Goal: Task Accomplishment & Management: Complete application form

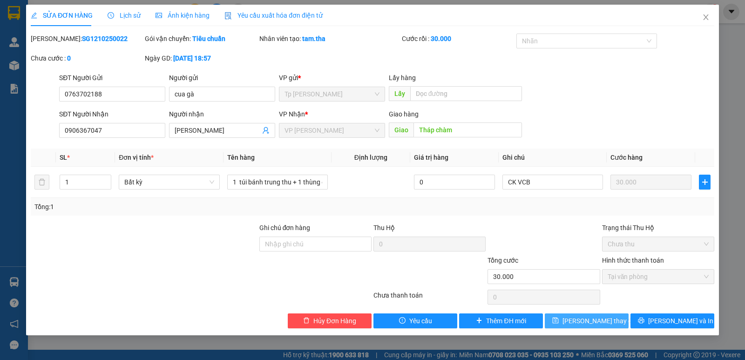
click at [593, 321] on span "[PERSON_NAME] thay đổi" at bounding box center [599, 321] width 74 height 10
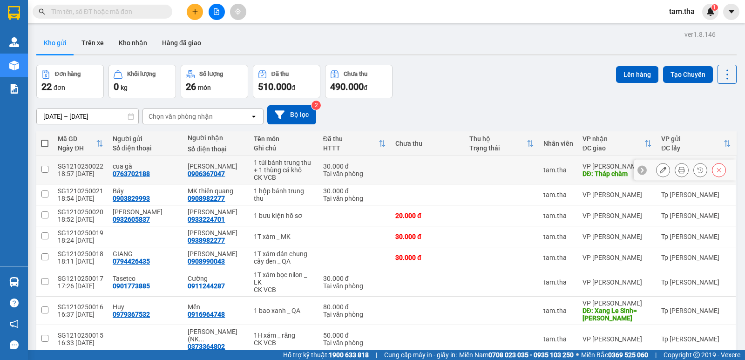
click at [678, 168] on icon at bounding box center [681, 170] width 7 height 7
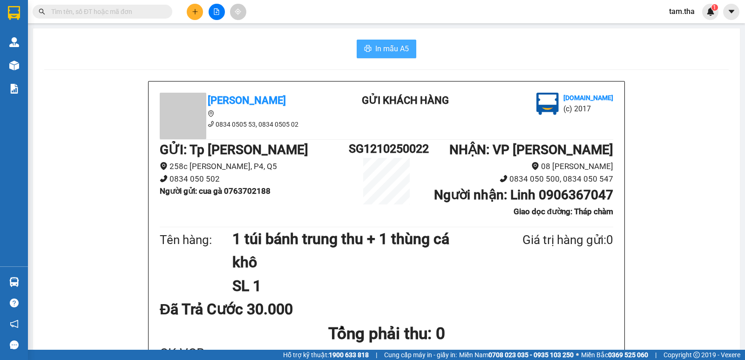
click at [389, 48] on span "In mẫu A5" at bounding box center [392, 49] width 34 height 12
click at [382, 47] on span "In mẫu A5" at bounding box center [392, 49] width 34 height 12
click at [197, 9] on icon "plus" at bounding box center [195, 11] width 7 height 7
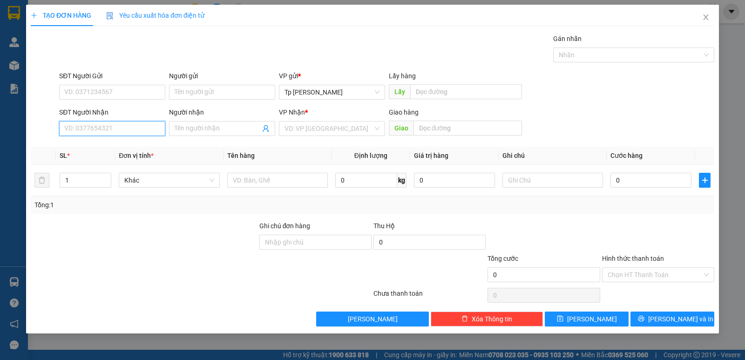
click at [112, 129] on input "SĐT Người Nhận" at bounding box center [112, 128] width 106 height 15
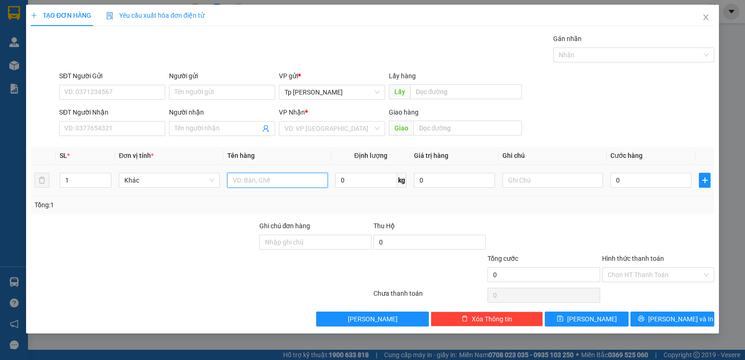
click at [250, 173] on input "text" at bounding box center [277, 180] width 101 height 15
type input "1T xốp vàng +1T xám _ trái cây"
type input "2"
click at [106, 176] on icon "up" at bounding box center [106, 177] width 3 height 3
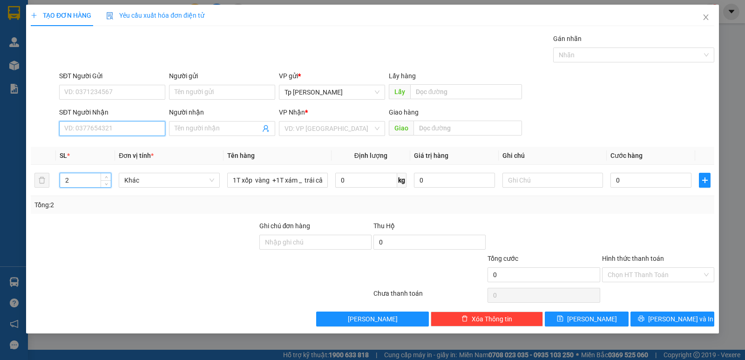
click at [109, 124] on input "SĐT Người Nhận" at bounding box center [112, 128] width 106 height 15
drag, startPoint x: 134, startPoint y: 148, endPoint x: 146, endPoint y: 81, distance: 68.1
click at [135, 143] on div "0914477077 - Cương" at bounding box center [112, 147] width 95 height 10
type input "0914477077"
type input "Cương"
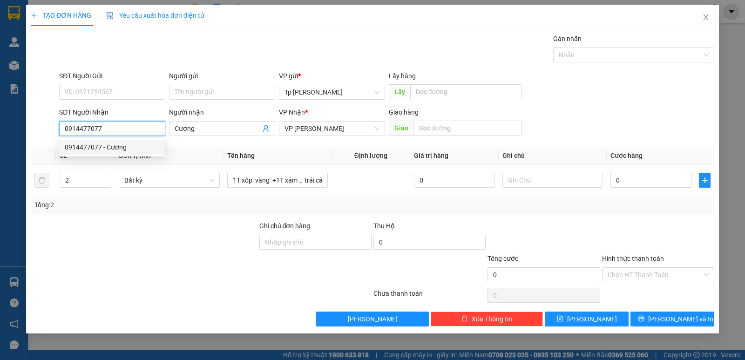
type input "0914477077"
click at [145, 81] on div "SĐT Người Gửi" at bounding box center [112, 76] width 106 height 10
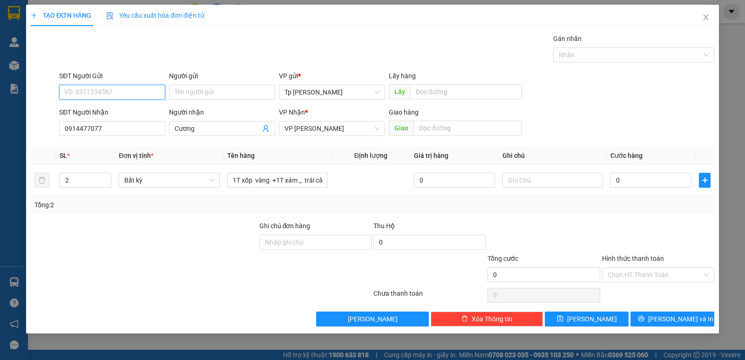
click at [145, 85] on input "SĐT Người Gửi" at bounding box center [112, 92] width 106 height 15
click at [145, 86] on input "SĐT Người Gửi" at bounding box center [112, 92] width 106 height 15
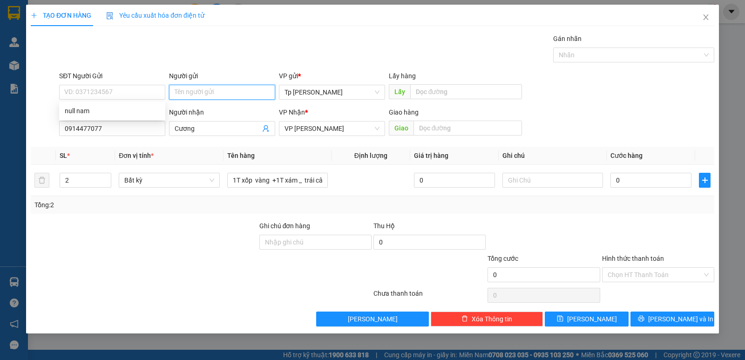
click at [200, 87] on input "Người gửi" at bounding box center [222, 92] width 106 height 15
type input "nam"
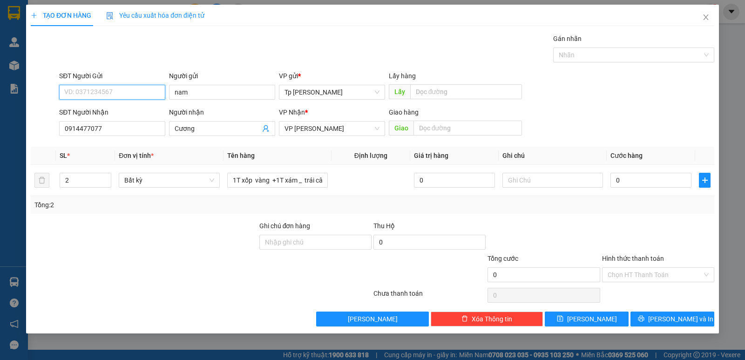
click at [155, 87] on input "SĐT Người Gửi" at bounding box center [112, 92] width 106 height 15
type input "0914477057"
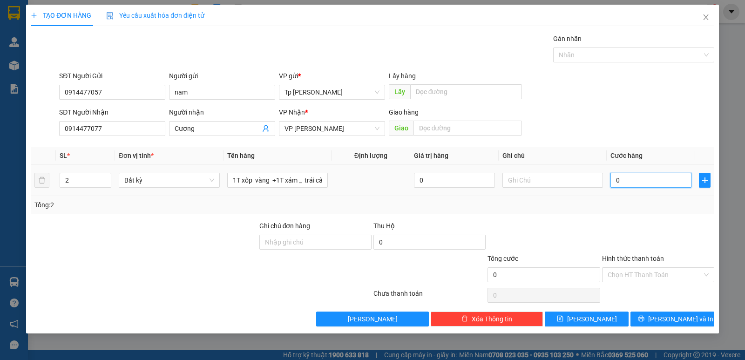
click at [622, 184] on input "0" at bounding box center [650, 180] width 81 height 15
click at [646, 215] on div "Transit Pickup Surcharge Ids Transit Deliver Surcharge Ids Transit Deliver Surc…" at bounding box center [372, 180] width 683 height 293
click at [672, 272] on input "Hình thức thanh toán" at bounding box center [654, 275] width 94 height 14
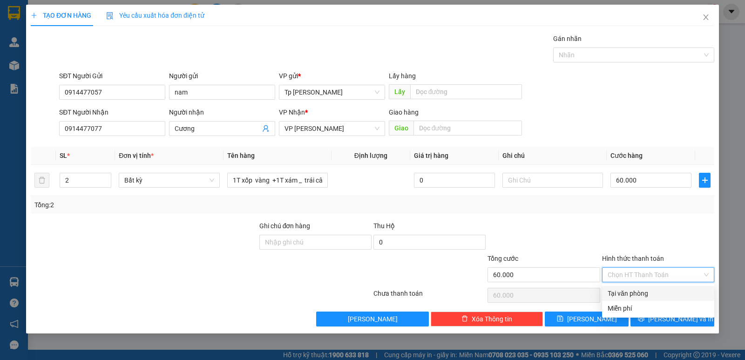
drag, startPoint x: 661, startPoint y: 292, endPoint x: 673, endPoint y: 318, distance: 29.0
click at [661, 292] on div "Tại văn phòng" at bounding box center [657, 293] width 101 height 10
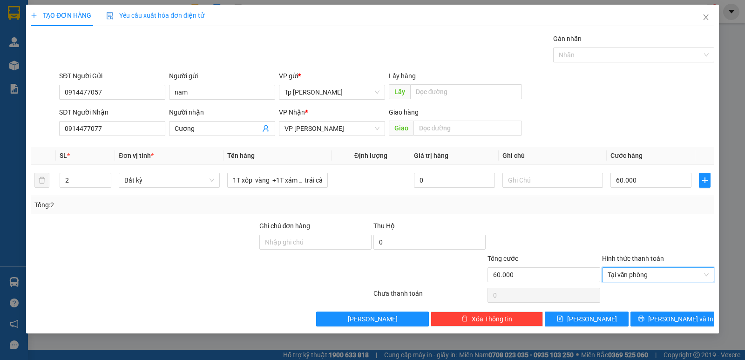
click at [674, 329] on div "TẠO ĐƠN HÀNG Yêu cầu xuất hóa đơn điện tử Transit Pickup Surcharge Ids Transit …" at bounding box center [372, 169] width 692 height 329
click at [674, 322] on span "[PERSON_NAME] và In" at bounding box center [680, 319] width 65 height 10
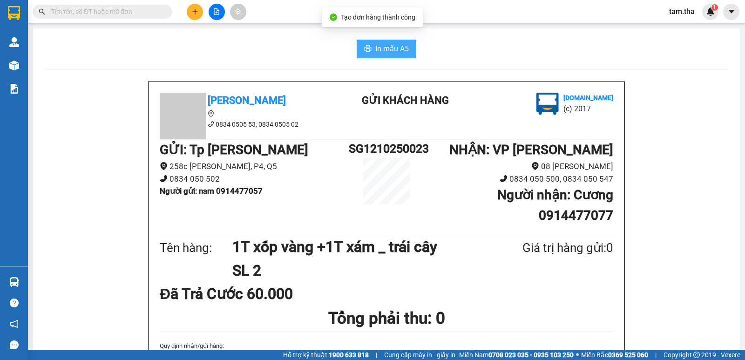
click at [399, 44] on span "In mẫu A5" at bounding box center [392, 49] width 34 height 12
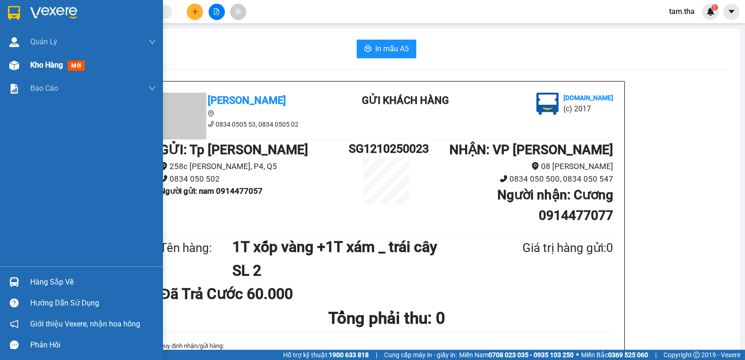
click at [24, 68] on div "Kho hàng mới" at bounding box center [81, 65] width 163 height 23
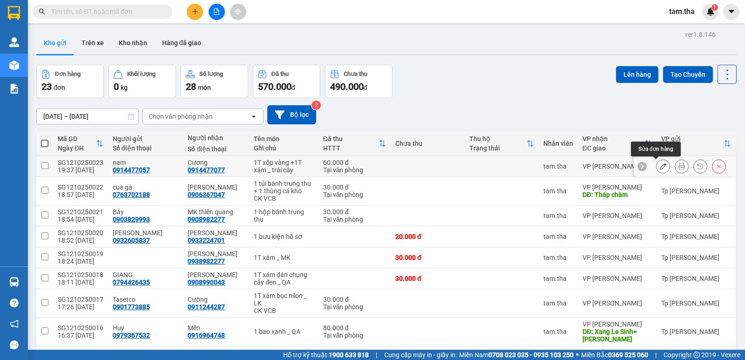
click at [659, 167] on icon at bounding box center [662, 166] width 7 height 7
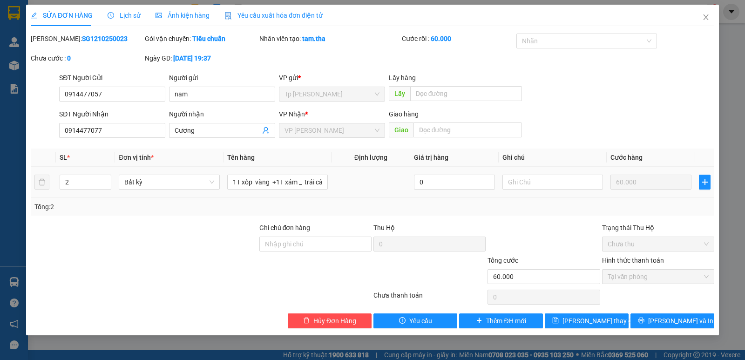
click at [551, 174] on div at bounding box center [552, 182] width 101 height 19
click at [545, 179] on input "text" at bounding box center [552, 182] width 101 height 15
click at [594, 325] on span "[PERSON_NAME] thay đổi" at bounding box center [599, 321] width 74 height 10
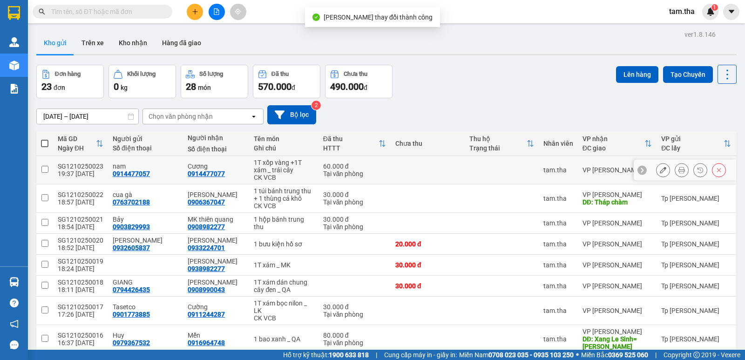
click at [678, 170] on icon at bounding box center [681, 170] width 7 height 7
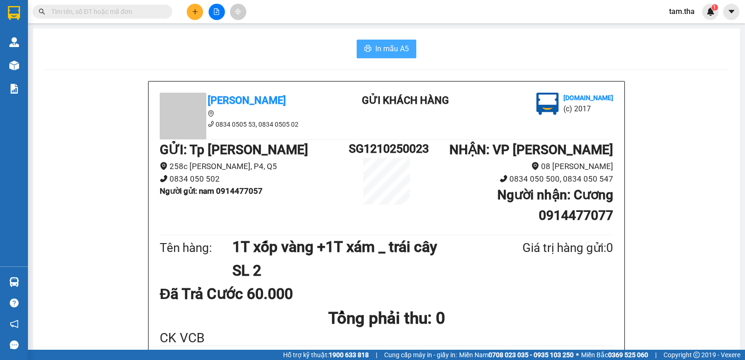
click at [393, 49] on span "In mẫu A5" at bounding box center [392, 49] width 34 height 12
click at [392, 50] on span "In mẫu A5" at bounding box center [392, 49] width 34 height 12
click at [195, 14] on icon "plus" at bounding box center [195, 11] width 7 height 7
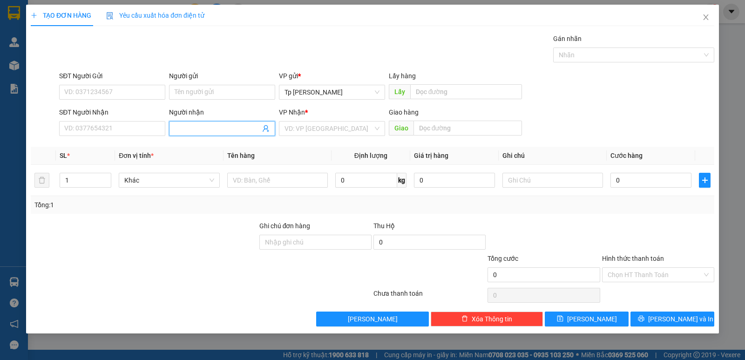
click at [205, 129] on input "Người nhận" at bounding box center [218, 128] width 86 height 10
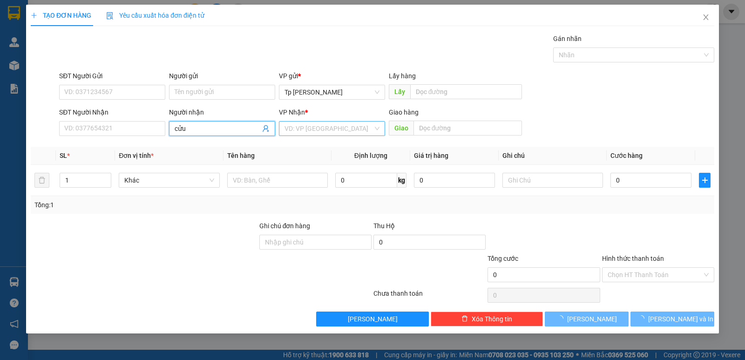
type input "cửu"
click at [307, 124] on input "search" at bounding box center [328, 128] width 88 height 14
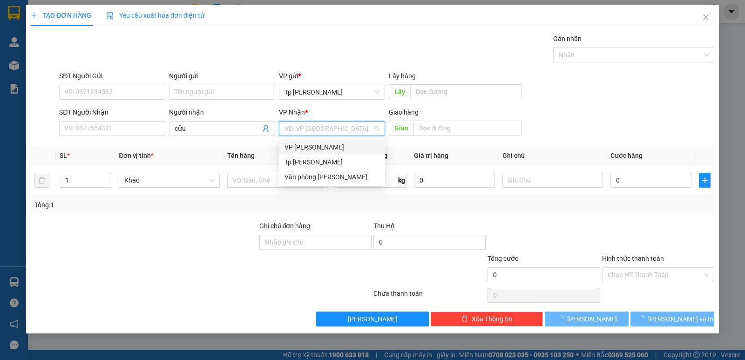
drag, startPoint x: 325, startPoint y: 145, endPoint x: 316, endPoint y: 148, distance: 9.3
click at [324, 146] on div "VP [PERSON_NAME]" at bounding box center [331, 147] width 95 height 10
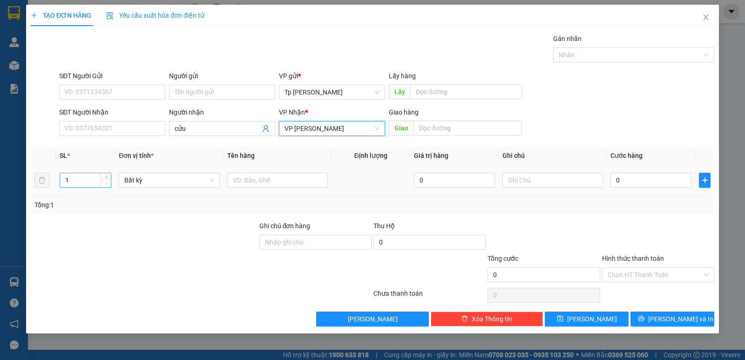
click at [104, 179] on span "Decrease Value" at bounding box center [106, 183] width 10 height 8
click at [106, 178] on icon "up" at bounding box center [106, 177] width 3 height 3
type input "3"
click at [106, 178] on icon "up" at bounding box center [106, 177] width 3 height 3
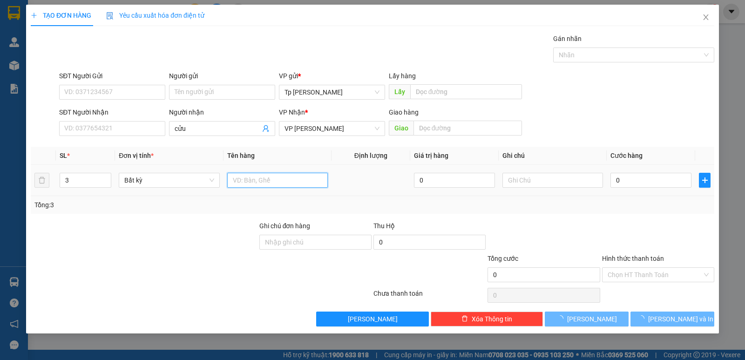
click at [295, 181] on input "text" at bounding box center [277, 180] width 101 height 15
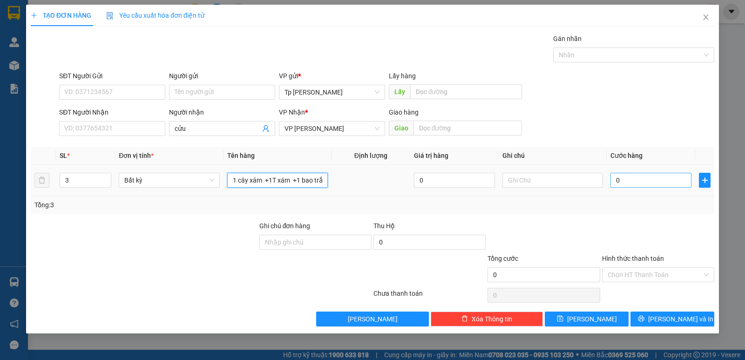
type input "1 cây xám +1T xám +1 bao trắng"
click at [641, 176] on input "0" at bounding box center [650, 180] width 81 height 15
click at [652, 196] on div "Tổng: 3" at bounding box center [372, 205] width 683 height 18
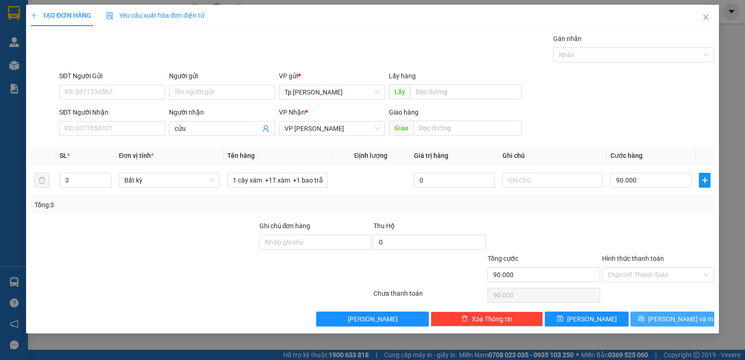
click at [651, 318] on button "[PERSON_NAME] và In" at bounding box center [672, 318] width 84 height 15
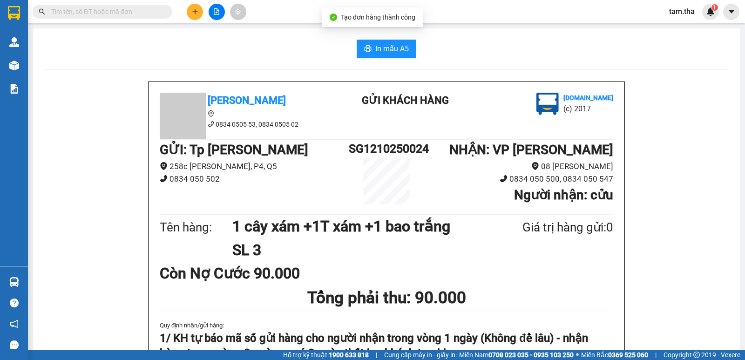
click at [377, 51] on span "In mẫu A5" at bounding box center [392, 49] width 34 height 12
click at [195, 16] on button at bounding box center [195, 12] width 16 height 16
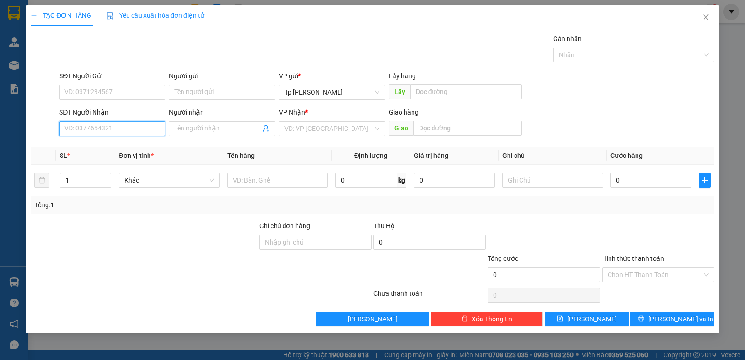
click at [128, 134] on input "SĐT Người Nhận" at bounding box center [112, 128] width 106 height 15
click at [181, 130] on input "Người nhận" at bounding box center [218, 128] width 86 height 10
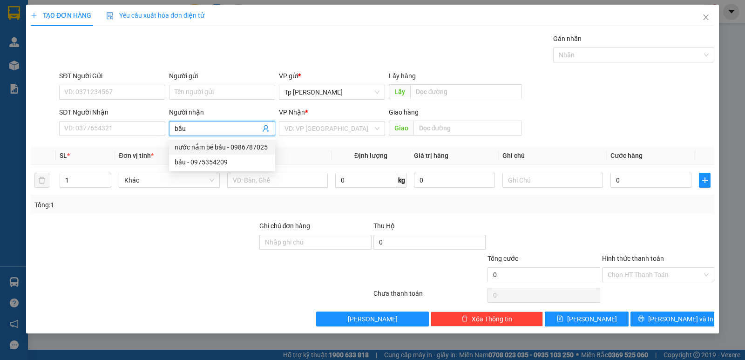
type input "bầu"
click at [316, 136] on div "VP Nhận * VD: VP [GEOGRAPHIC_DATA]" at bounding box center [332, 123] width 106 height 33
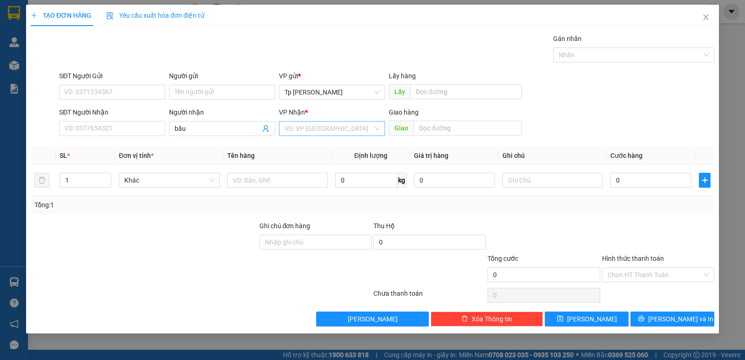
click at [312, 132] on input "search" at bounding box center [328, 128] width 88 height 14
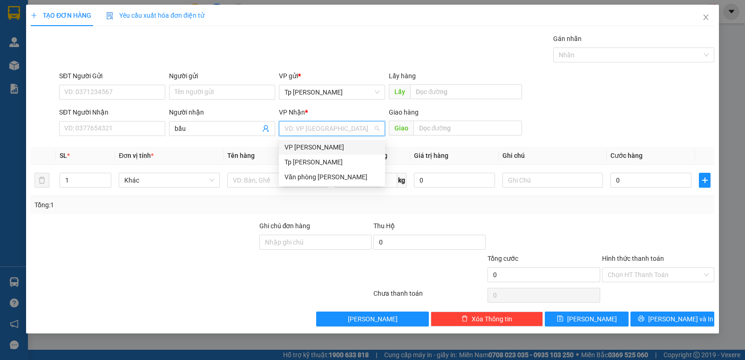
click at [325, 146] on div "VP [PERSON_NAME]" at bounding box center [331, 147] width 95 height 10
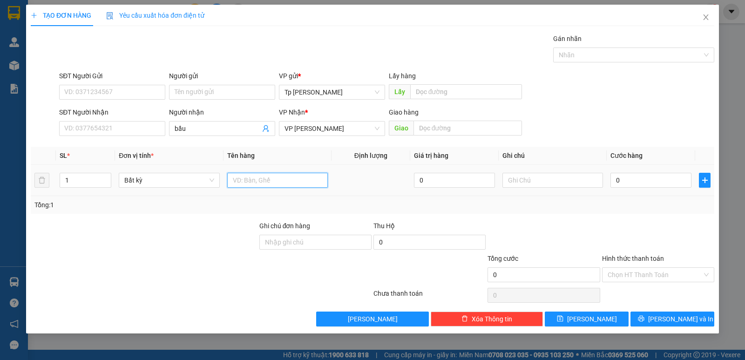
click at [273, 175] on input "text" at bounding box center [277, 180] width 101 height 15
type input "1 cây xám"
click at [620, 179] on input "0" at bounding box center [650, 180] width 81 height 15
type input "3"
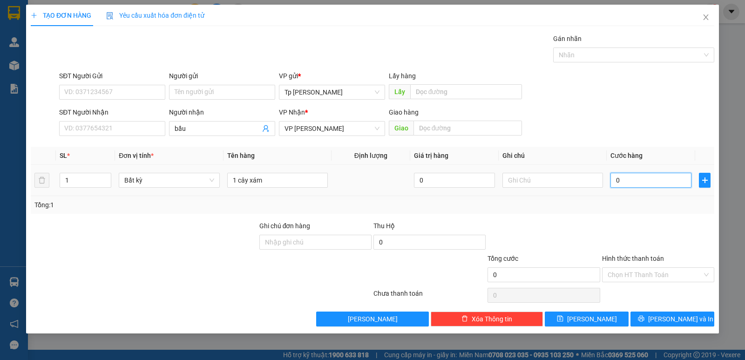
type input "3"
type input "30"
type input "30.000"
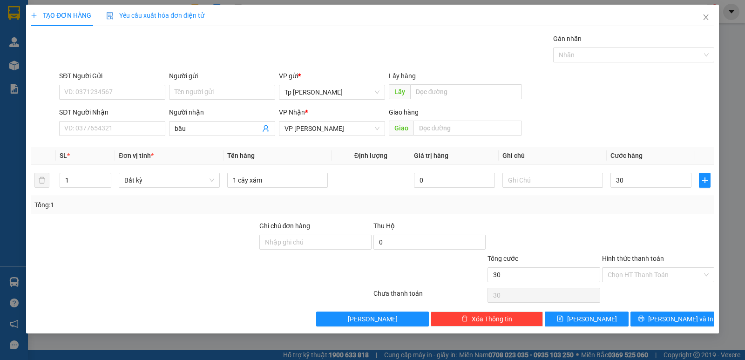
type input "30.000"
click at [643, 196] on div "Tổng: 1" at bounding box center [372, 205] width 683 height 18
click at [656, 311] on button "[PERSON_NAME] và In" at bounding box center [672, 318] width 84 height 15
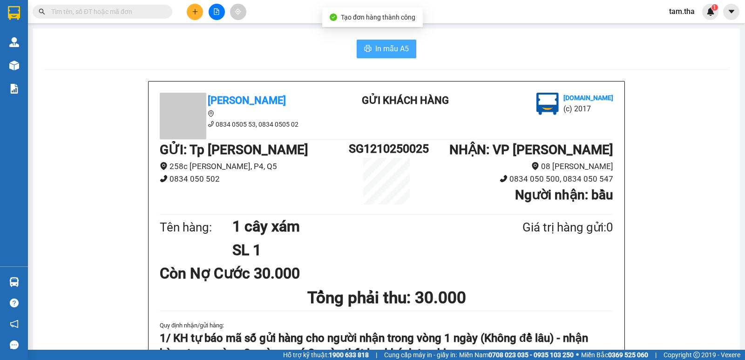
click at [358, 52] on button "In mẫu A5" at bounding box center [386, 49] width 60 height 19
click at [192, 15] on button at bounding box center [195, 12] width 16 height 16
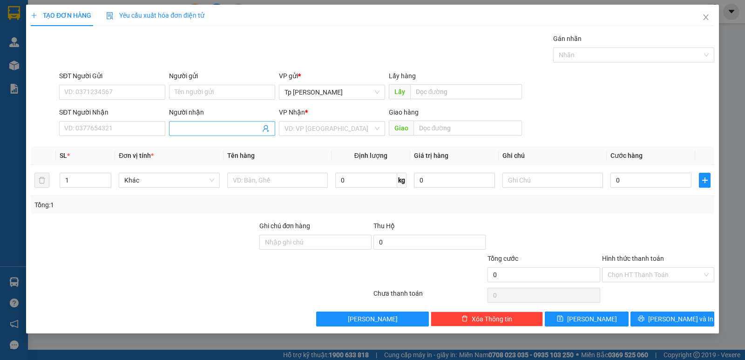
click at [213, 125] on input "Người nhận" at bounding box center [218, 128] width 86 height 10
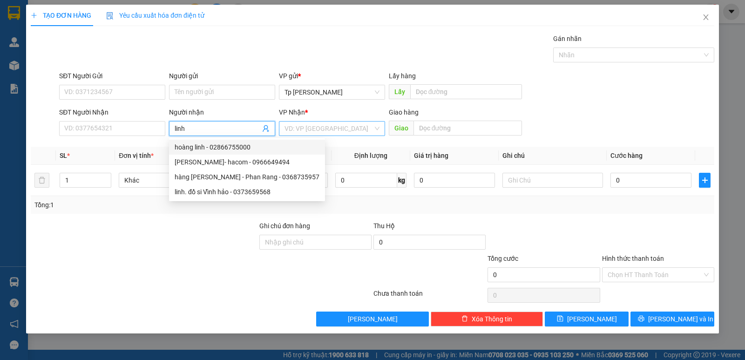
type input "linh"
click at [294, 134] on input "search" at bounding box center [328, 128] width 88 height 14
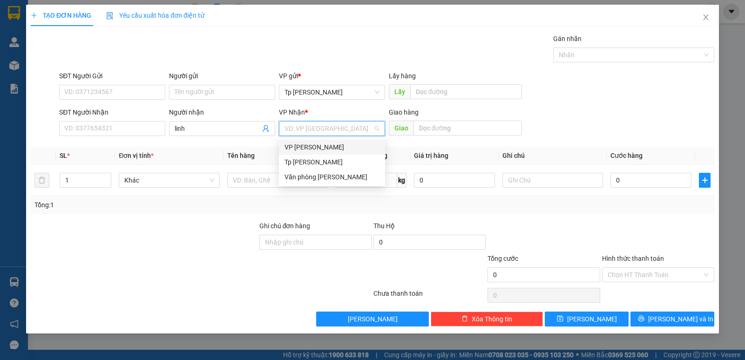
click at [312, 146] on div "VP [PERSON_NAME]" at bounding box center [331, 147] width 95 height 10
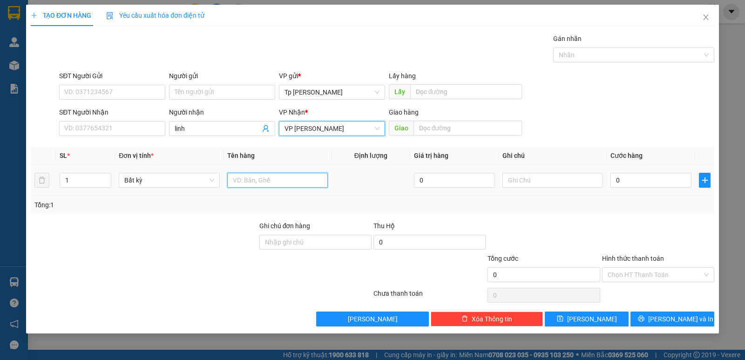
click at [268, 175] on input "text" at bounding box center [277, 180] width 101 height 15
type input "1 cây xám"
click at [656, 182] on input "0" at bounding box center [650, 180] width 81 height 15
type input "3"
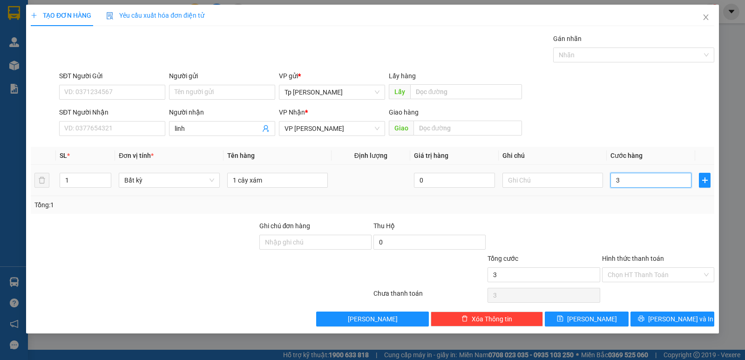
type input "3"
type input "30"
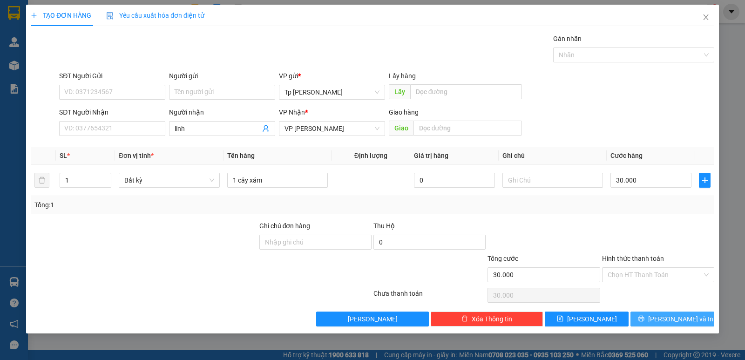
click at [672, 312] on button "[PERSON_NAME] và In" at bounding box center [672, 318] width 84 height 15
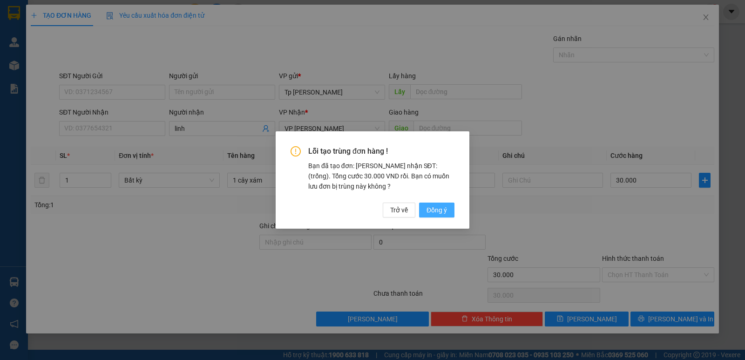
click at [438, 207] on span "Đồng ý" at bounding box center [436, 210] width 20 height 10
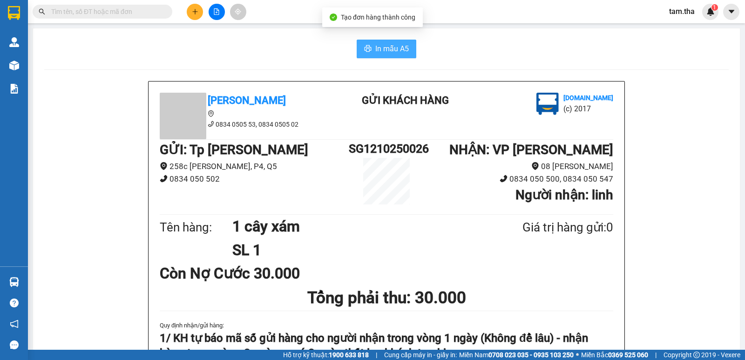
click at [400, 42] on button "In mẫu A5" at bounding box center [386, 49] width 60 height 19
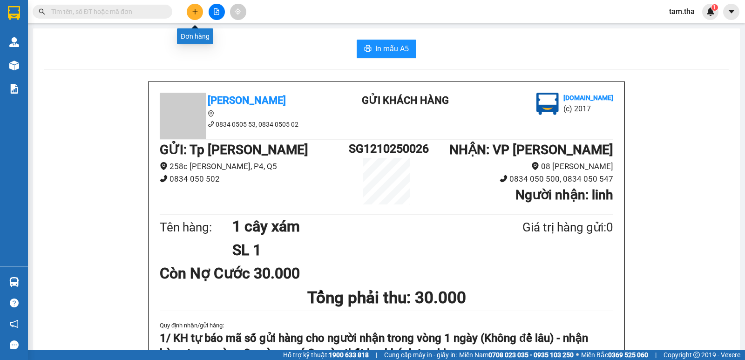
click at [190, 16] on button at bounding box center [195, 12] width 16 height 16
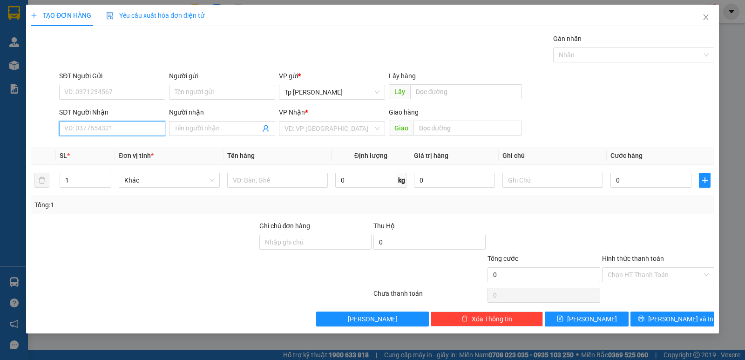
click at [156, 127] on input "SĐT Người Nhận" at bounding box center [112, 128] width 106 height 15
click at [126, 142] on div "0896969796 - dung" at bounding box center [112, 147] width 95 height 10
type input "0896969796"
type input "dung"
type input "0896969796"
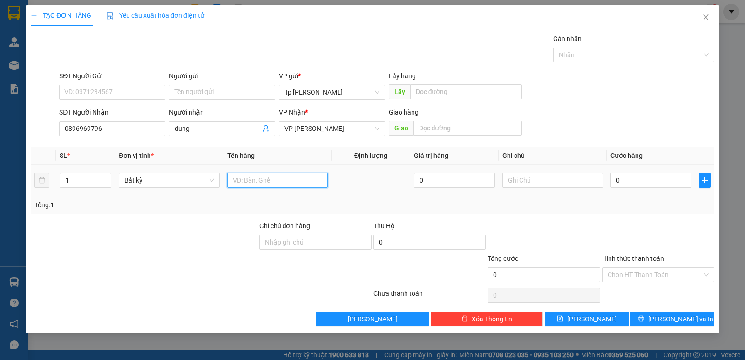
click at [234, 187] on input "text" at bounding box center [277, 180] width 101 height 15
type input "1T xốp trắng keo vàng _ bánh keo"
click at [624, 180] on input "0" at bounding box center [650, 180] width 81 height 15
click at [611, 208] on div "Tổng: 1" at bounding box center [372, 205] width 676 height 10
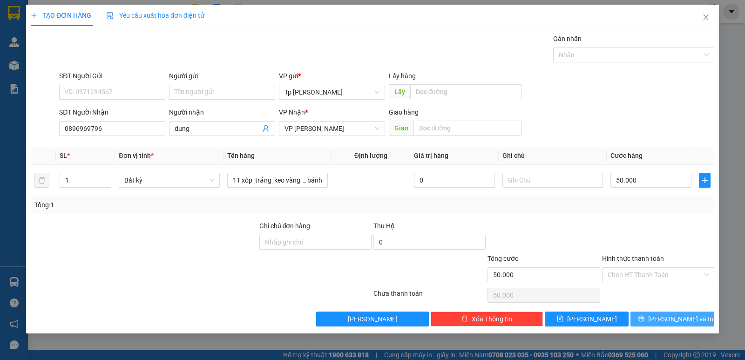
click at [649, 320] on button "[PERSON_NAME] và In" at bounding box center [672, 318] width 84 height 15
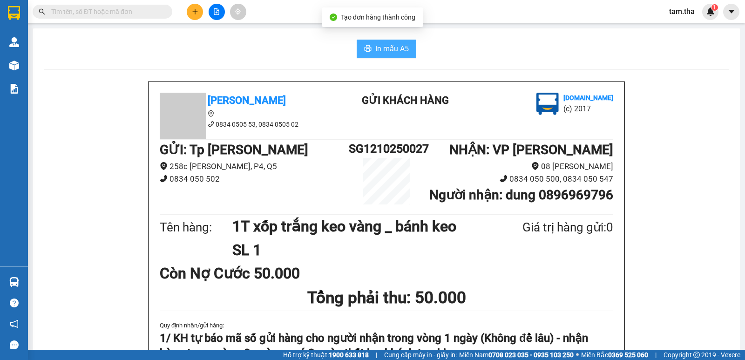
click at [377, 54] on span "In mẫu A5" at bounding box center [392, 49] width 34 height 12
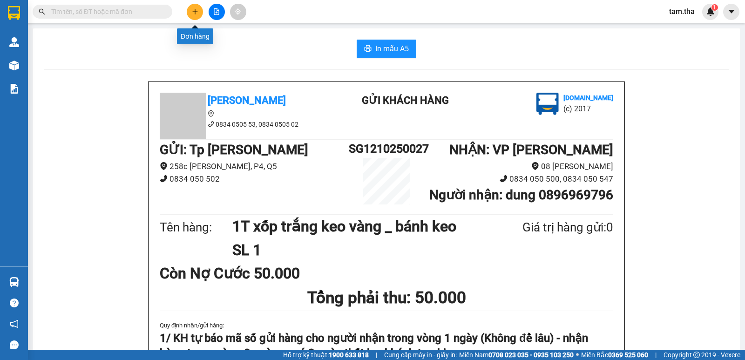
click at [197, 13] on icon "plus" at bounding box center [195, 11] width 7 height 7
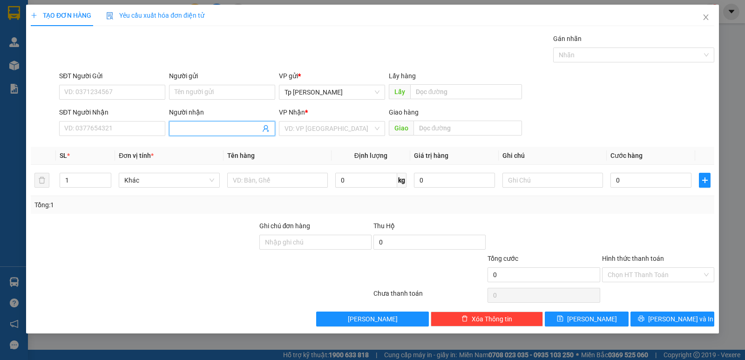
click at [189, 128] on input "Người nhận" at bounding box center [218, 128] width 86 height 10
click at [307, 135] on div "VD: VP [GEOGRAPHIC_DATA]" at bounding box center [332, 128] width 106 height 15
type input "phở hồ"
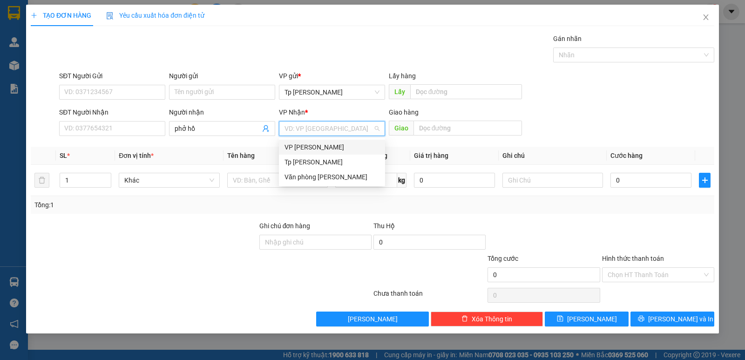
click at [319, 143] on div "VP [PERSON_NAME]" at bounding box center [331, 147] width 95 height 10
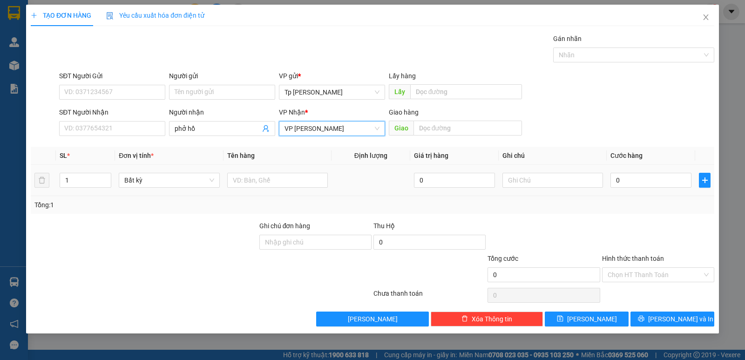
drag, startPoint x: 88, startPoint y: 178, endPoint x: 52, endPoint y: 181, distance: 36.4
click at [52, 181] on tr "1 Bất kỳ 0 0" at bounding box center [372, 180] width 683 height 31
type input "3"
click at [253, 187] on input "text" at bounding box center [277, 180] width 101 height 15
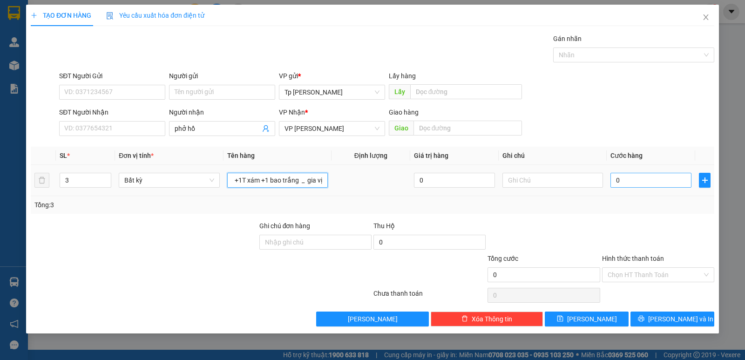
type input "1 bịch +1T xám +1 bao trắng _ gia vị"
click at [625, 173] on input "0" at bounding box center [650, 180] width 81 height 15
type input "9"
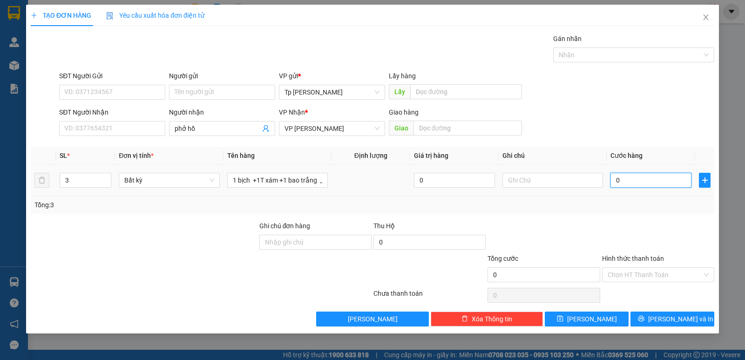
type input "9"
type input "90"
type input "90.000"
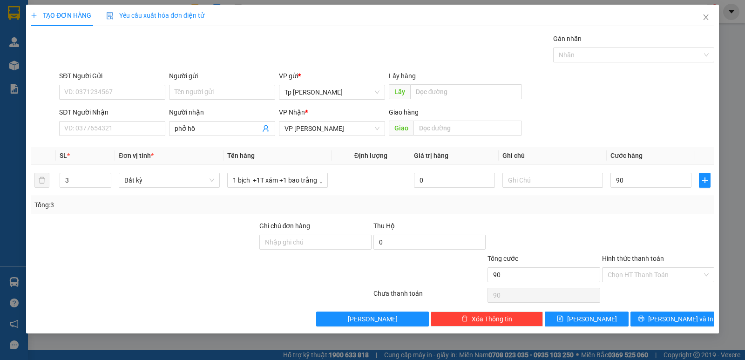
type input "90.000"
click at [660, 307] on div "Transit Pickup Surcharge Ids Transit Deliver Surcharge Ids Transit Deliver Surc…" at bounding box center [372, 180] width 683 height 293
click at [664, 314] on span "[PERSON_NAME] và In" at bounding box center [680, 319] width 65 height 10
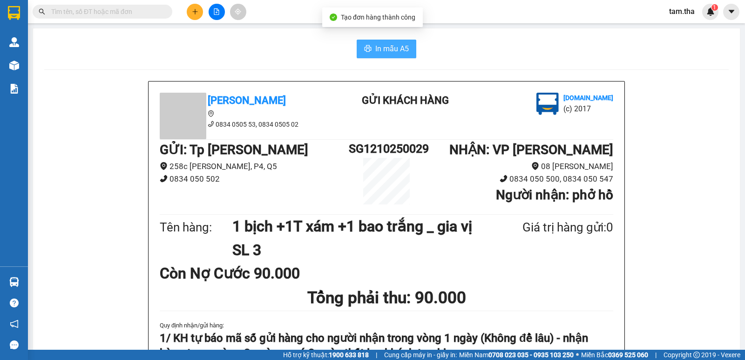
click at [400, 50] on span "In mẫu A5" at bounding box center [392, 49] width 34 height 12
click at [308, 42] on div "In mẫu A5" at bounding box center [386, 49] width 684 height 19
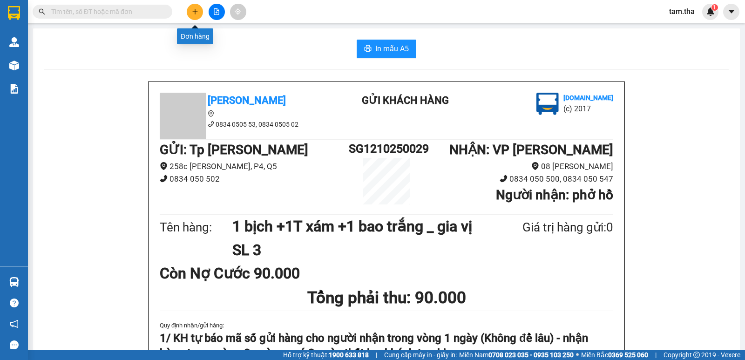
click at [195, 10] on icon "plus" at bounding box center [195, 11] width 7 height 7
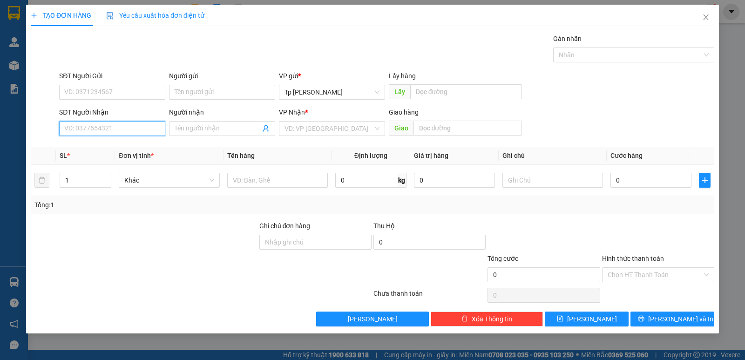
click at [113, 133] on input "SĐT Người Nhận" at bounding box center [112, 128] width 106 height 15
click at [123, 143] on div "0967440000 - Cường" at bounding box center [112, 147] width 95 height 10
type input "0967440000"
type input "Cường"
type input "0967440000"
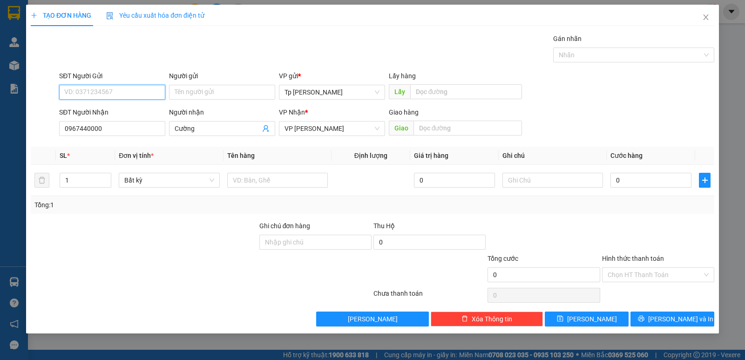
click at [128, 92] on input "SĐT Người Gửi" at bounding box center [112, 92] width 106 height 15
click at [133, 107] on div "0979808880 - NeWPost" at bounding box center [112, 111] width 95 height 10
type input "0979808880"
type input "NeWPost"
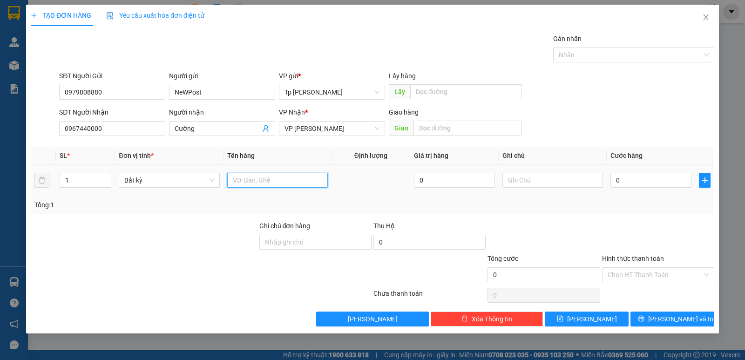
click at [280, 173] on input "text" at bounding box center [277, 180] width 101 height 15
type input "1 bị trắng _ giấy tờ"
click at [616, 182] on input "0" at bounding box center [650, 180] width 81 height 15
type input "2"
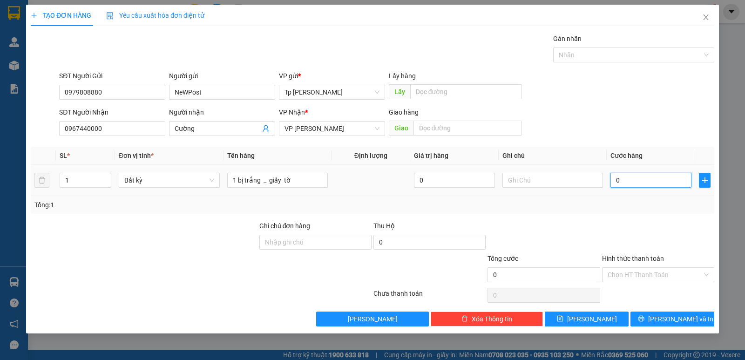
type input "2"
type input "20"
type input "20.000"
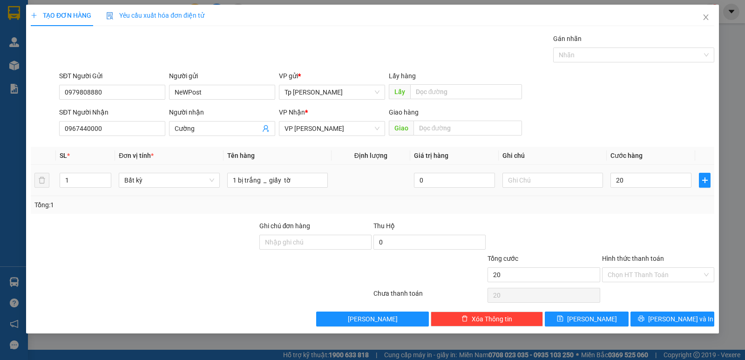
type input "20.000"
click at [628, 200] on div "Tổng: 1" at bounding box center [372, 205] width 683 height 18
click at [692, 321] on button "[PERSON_NAME] và In" at bounding box center [672, 318] width 84 height 15
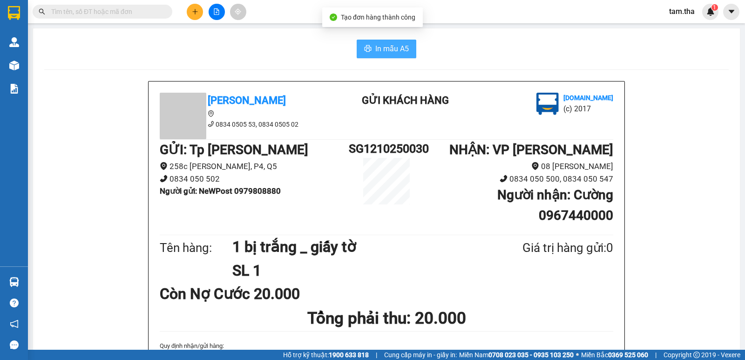
click at [385, 51] on span "In mẫu A5" at bounding box center [392, 49] width 34 height 12
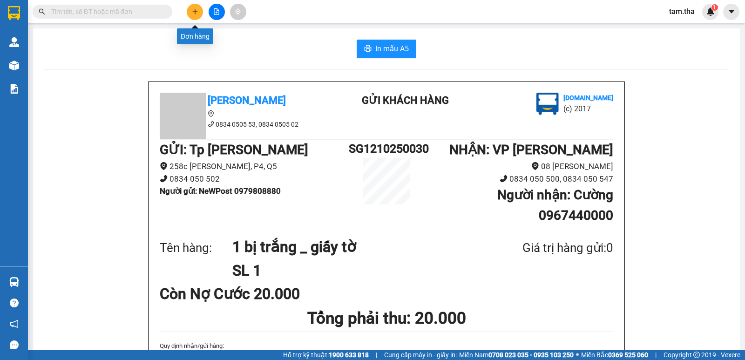
click at [194, 10] on icon "plus" at bounding box center [195, 11] width 7 height 7
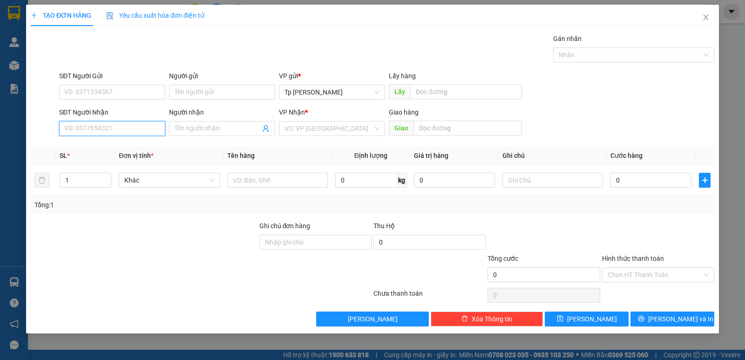
drag, startPoint x: 122, startPoint y: 122, endPoint x: 194, endPoint y: 63, distance: 92.9
click at [121, 122] on input "SĐT Người Nhận" at bounding box center [112, 128] width 106 height 15
type input "0989998239"
click at [127, 147] on div "0989998239 - Hiệp-MK [GEOGRAPHIC_DATA]" at bounding box center [131, 147] width 132 height 10
type input "Hiệp-MK [GEOGRAPHIC_DATA]"
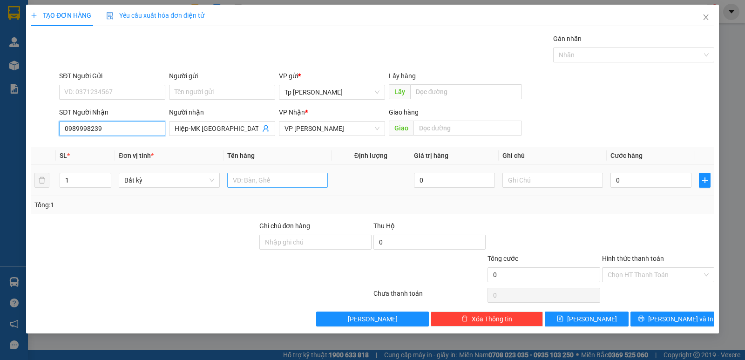
type input "0989998239"
click at [244, 182] on input "text" at bounding box center [277, 180] width 101 height 15
type input "1 cục đen keo vàng _ MK"
click at [636, 170] on td "0" at bounding box center [650, 180] width 88 height 31
click at [636, 173] on input "0" at bounding box center [650, 180] width 81 height 15
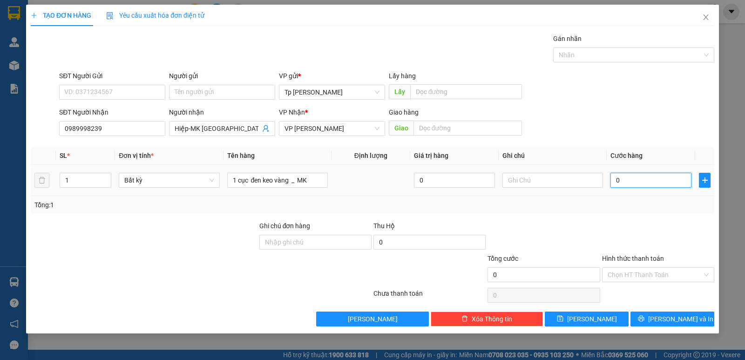
type input "2"
type input "20"
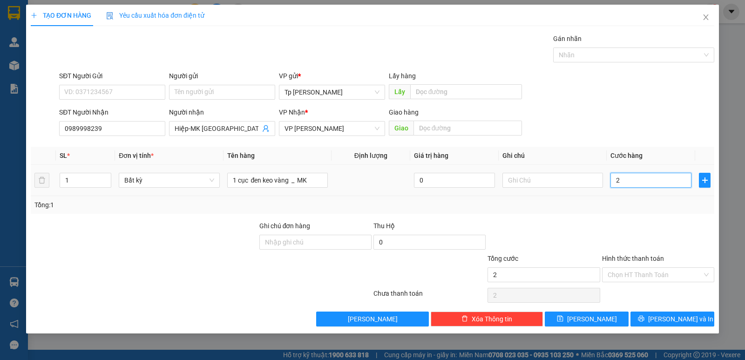
type input "20"
type input "20.000"
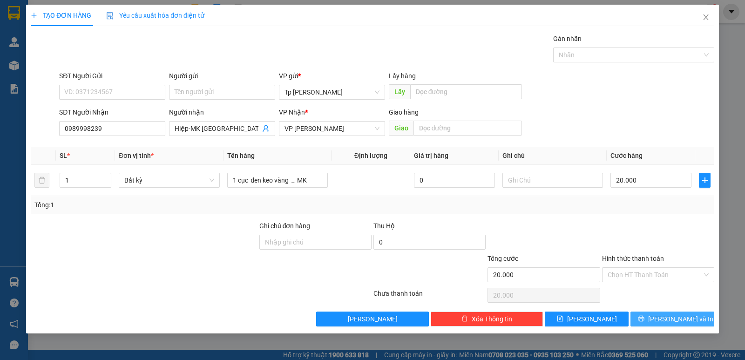
click at [672, 321] on span "[PERSON_NAME] và In" at bounding box center [680, 319] width 65 height 10
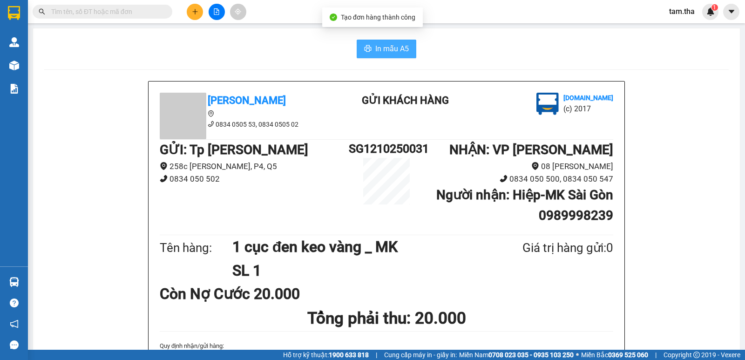
click at [365, 56] on button "In mẫu A5" at bounding box center [386, 49] width 60 height 19
click at [192, 13] on icon "plus" at bounding box center [195, 11] width 7 height 7
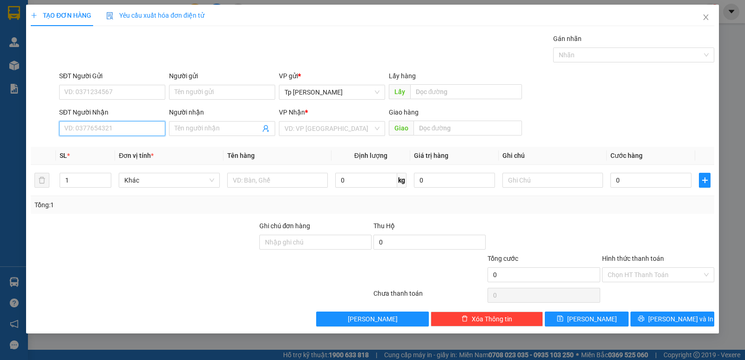
click at [144, 128] on input "SĐT Người Nhận" at bounding box center [112, 128] width 106 height 15
drag, startPoint x: 133, startPoint y: 147, endPoint x: 255, endPoint y: 165, distance: 123.8
click at [133, 147] on div "02593823226 - MK.ThiênQuang" at bounding box center [112, 147] width 95 height 10
type input "02593823226"
type input "MK.ThiênQuang"
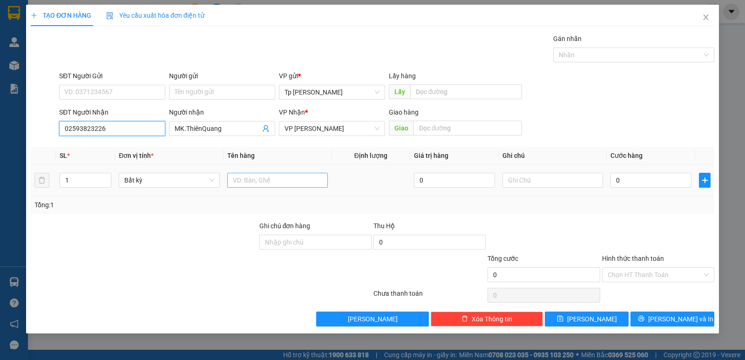
type input "02593823226"
click at [266, 174] on input "text" at bounding box center [277, 180] width 101 height 15
type input "1H trắng _ MK"
click at [622, 175] on input "0" at bounding box center [650, 180] width 81 height 15
type input "2"
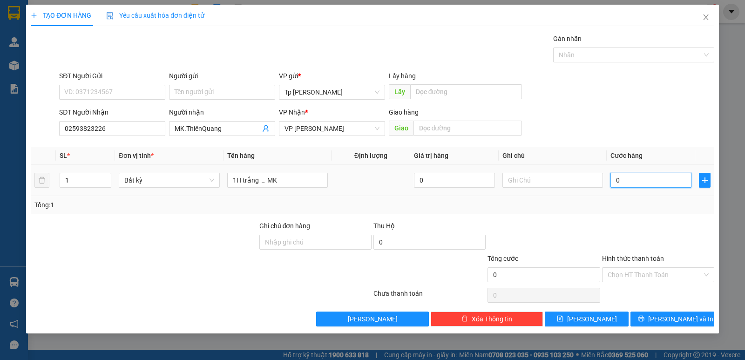
type input "2"
type input "20"
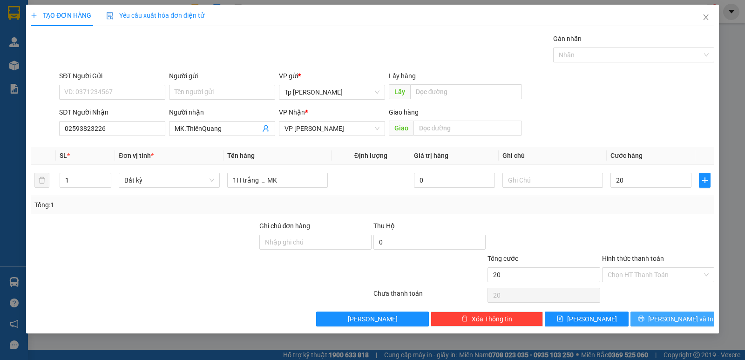
type input "20.000"
click at [671, 326] on button "[PERSON_NAME] và In" at bounding box center [672, 318] width 84 height 15
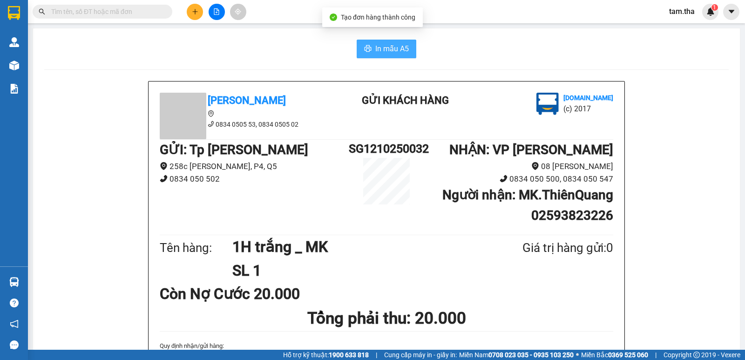
click at [378, 45] on span "In mẫu A5" at bounding box center [392, 49] width 34 height 12
click at [192, 7] on button at bounding box center [195, 12] width 16 height 16
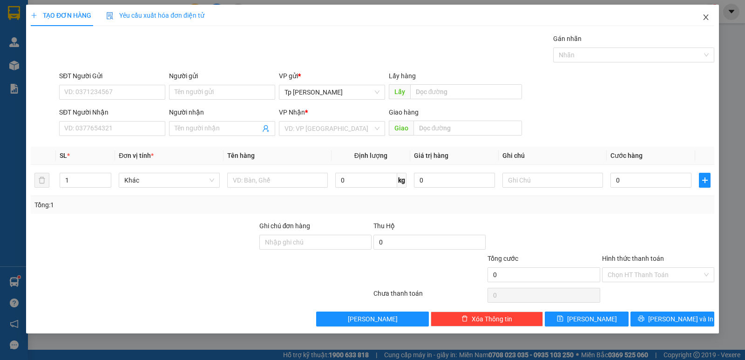
click at [707, 19] on icon "close" at bounding box center [705, 16] width 7 height 7
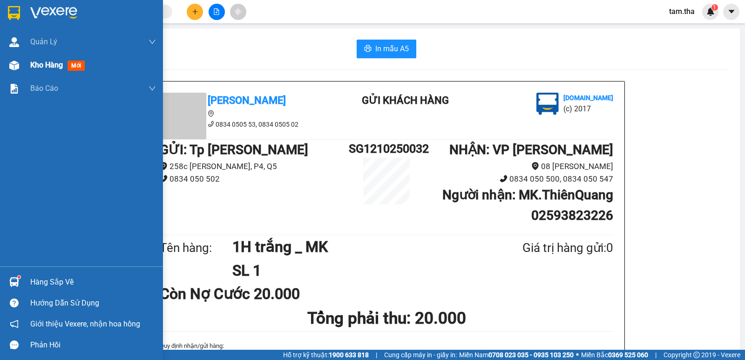
click at [13, 63] on img at bounding box center [14, 65] width 10 height 10
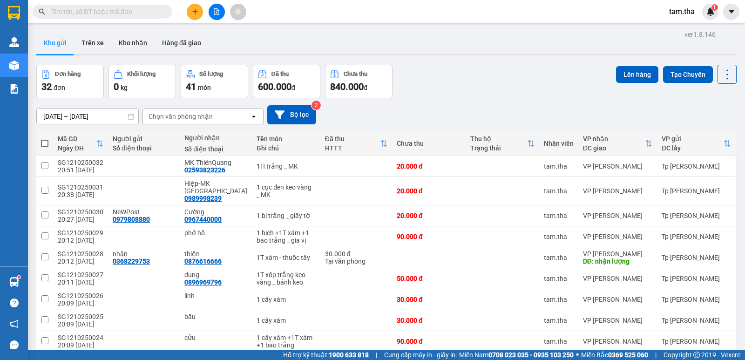
scroll to position [61, 0]
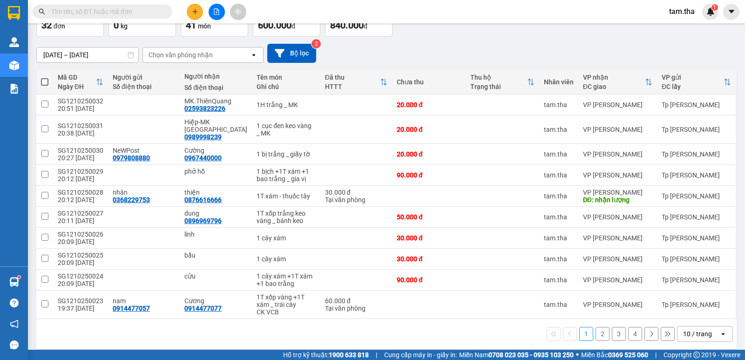
click at [699, 329] on div "10 / trang" at bounding box center [697, 333] width 29 height 9
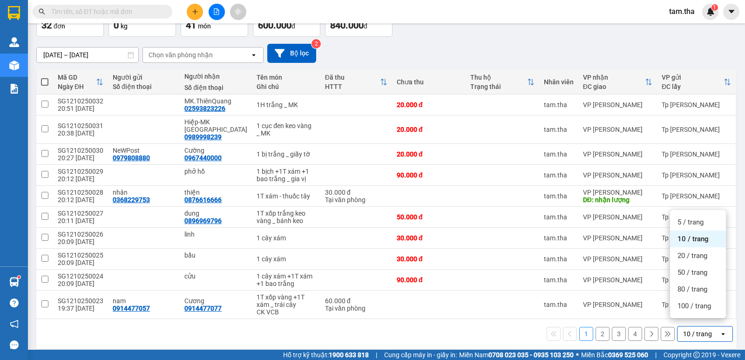
drag, startPoint x: 698, startPoint y: 316, endPoint x: 697, endPoint y: 310, distance: 6.7
click at [698, 315] on ul "5 / trang 10 / trang 20 / trang 50 / trang 80 / trang 100 / trang" at bounding box center [698, 264] width 56 height 108
click at [697, 309] on span "100 / trang" at bounding box center [694, 305] width 34 height 9
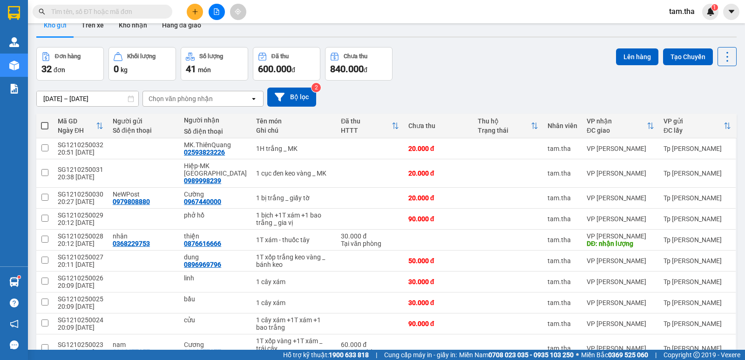
scroll to position [0, 0]
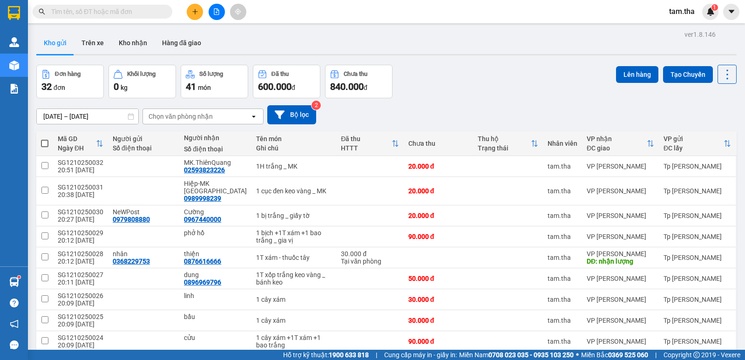
click at [200, 7] on button at bounding box center [195, 12] width 16 height 16
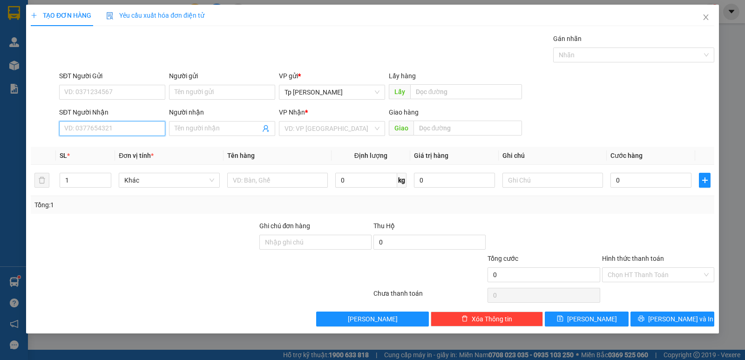
click at [148, 125] on input "SĐT Người Nhận" at bounding box center [112, 128] width 106 height 15
click at [122, 147] on div "0368384245 - TRANG. hoa" at bounding box center [112, 147] width 95 height 10
type input "0368384245"
type input "TRANG. hoa"
type input "0368384245"
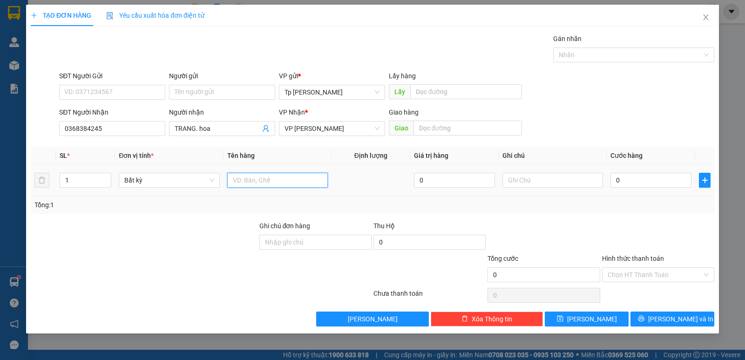
click at [244, 175] on input "text" at bounding box center [277, 180] width 101 height 15
type input "1t xam s- hoa"
click at [626, 187] on input "0" at bounding box center [650, 180] width 81 height 15
type input "5"
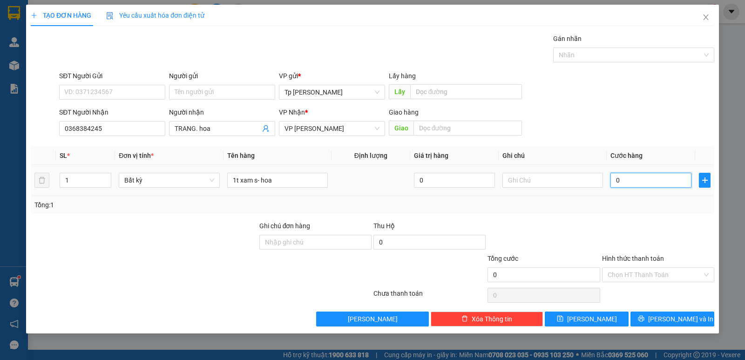
type input "5"
type input "0"
type input "01"
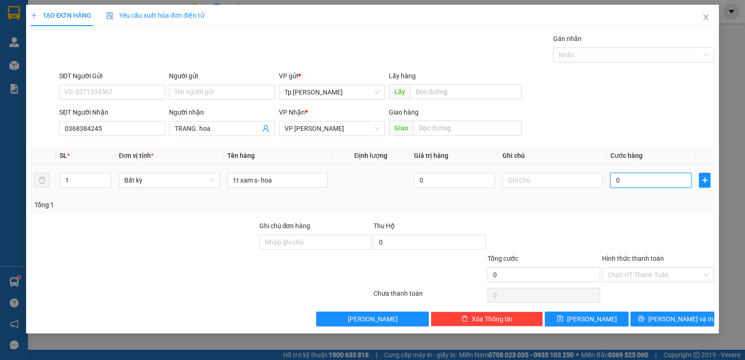
type input "1"
type input "010"
type input "10"
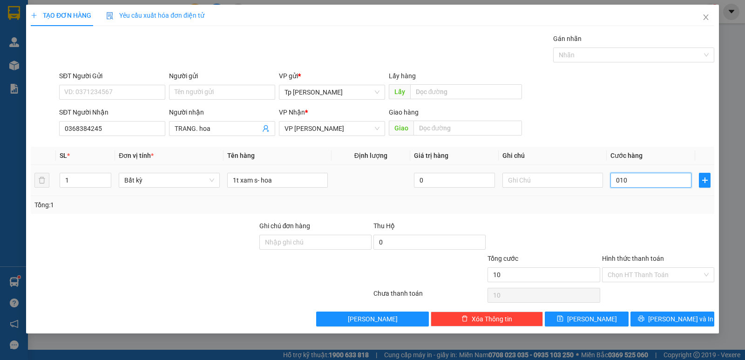
type input "0.100"
type input "100"
type input "01.000"
type input "1.000"
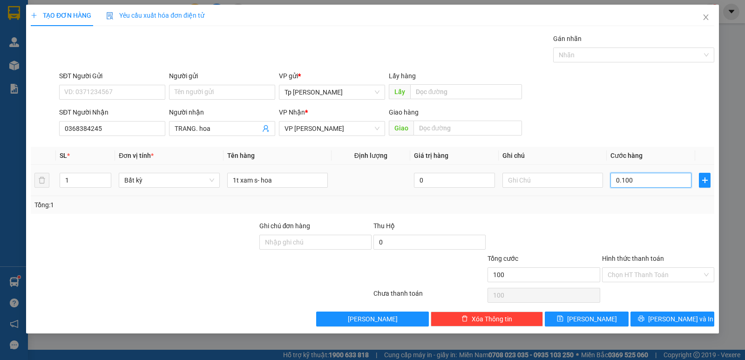
type input "1.000"
type input "0.100"
type input "100"
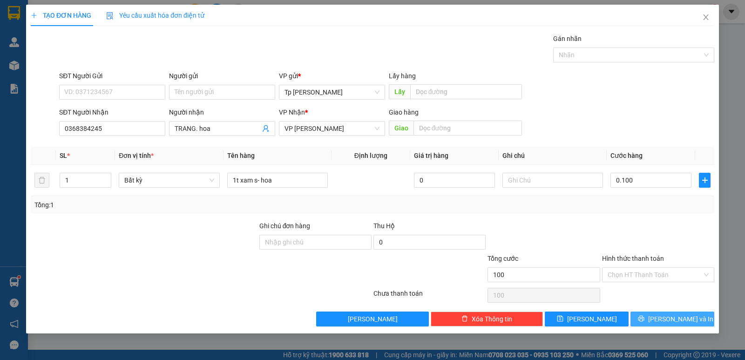
type input "100.000"
drag, startPoint x: 680, startPoint y: 317, endPoint x: 485, endPoint y: 167, distance: 246.2
click at [680, 317] on span "[PERSON_NAME] và In" at bounding box center [680, 319] width 65 height 10
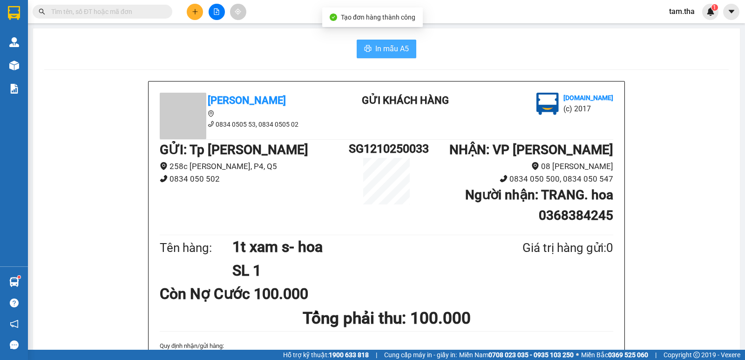
click at [388, 42] on button "In mẫu A5" at bounding box center [386, 49] width 60 height 19
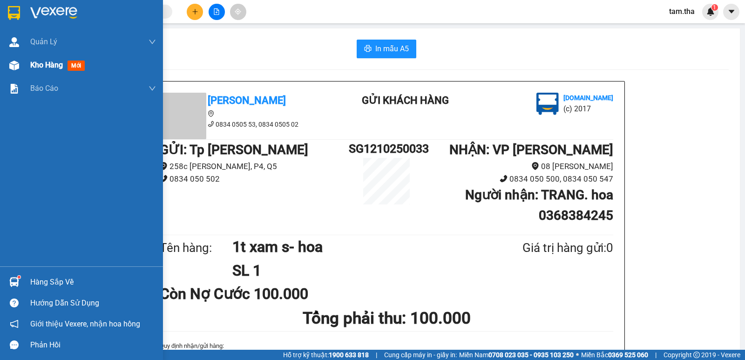
click at [9, 67] on img at bounding box center [14, 65] width 10 height 10
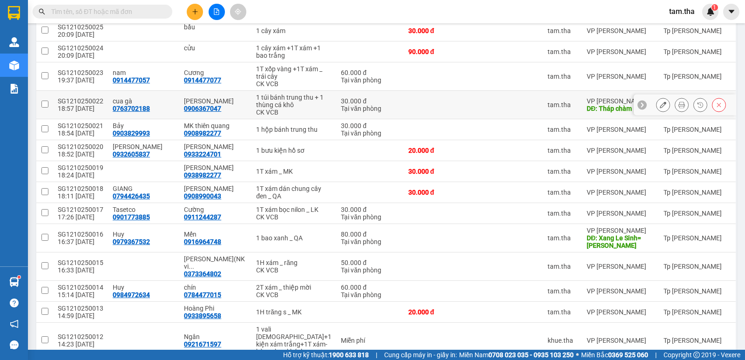
scroll to position [465, 0]
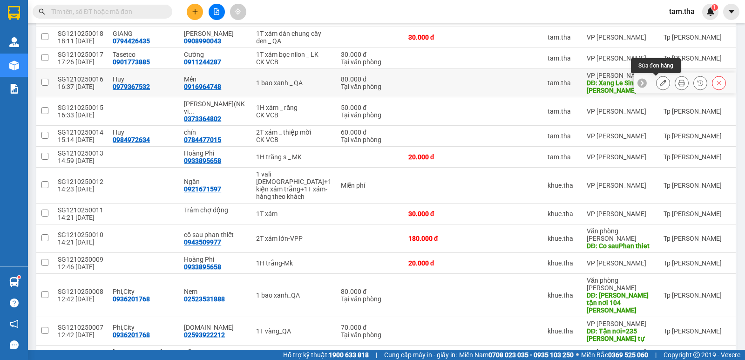
click at [659, 84] on icon at bounding box center [662, 83] width 7 height 7
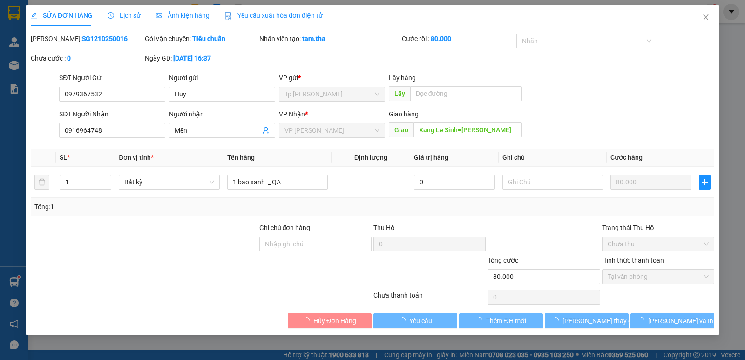
type input "0979367532"
type input "0916964748"
type input "Xang Le Sinh=[PERSON_NAME]"
type input "80.000"
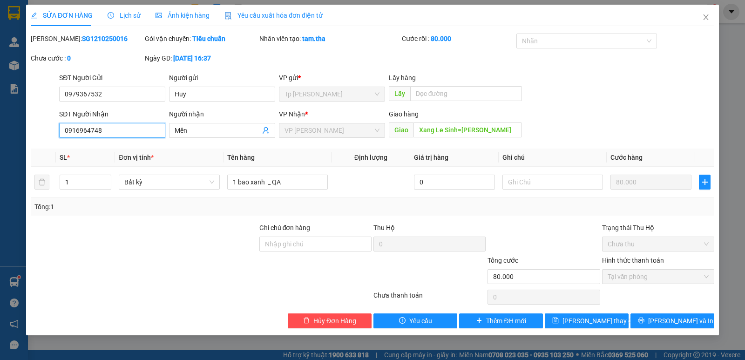
drag, startPoint x: 115, startPoint y: 130, endPoint x: 87, endPoint y: 130, distance: 28.4
click at [35, 119] on div "SĐT Người Nhận 0916964748 0916964748 Người nhận Mến VP Nhận * VP [PERSON_NAME]…" at bounding box center [372, 125] width 685 height 33
click at [416, 126] on input "Xang Le Sinh=[PERSON_NAME]" at bounding box center [467, 129] width 109 height 15
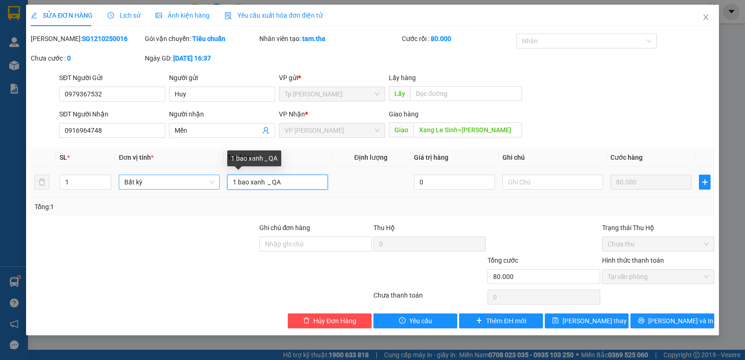
drag, startPoint x: 308, startPoint y: 186, endPoint x: 215, endPoint y: 181, distance: 92.3
click at [201, 183] on tr "1 Bất kỳ 1 bao xanh _ QA 0 80.000" at bounding box center [372, 182] width 683 height 31
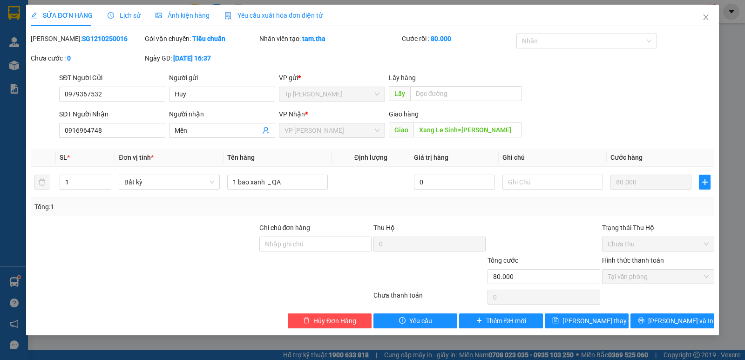
click at [82, 41] on b "SG1210250016" at bounding box center [105, 38] width 46 height 7
copy b "SG1210250016"
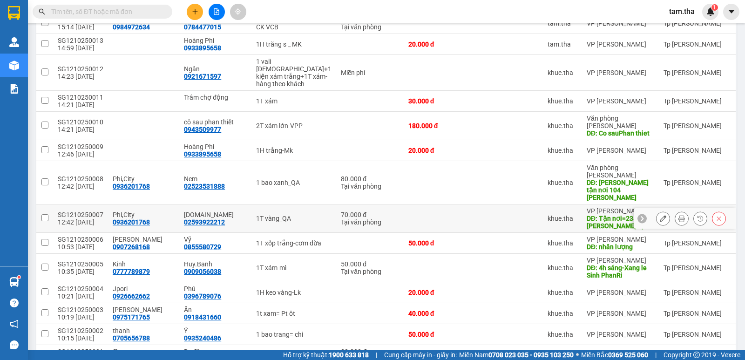
scroll to position [595, 0]
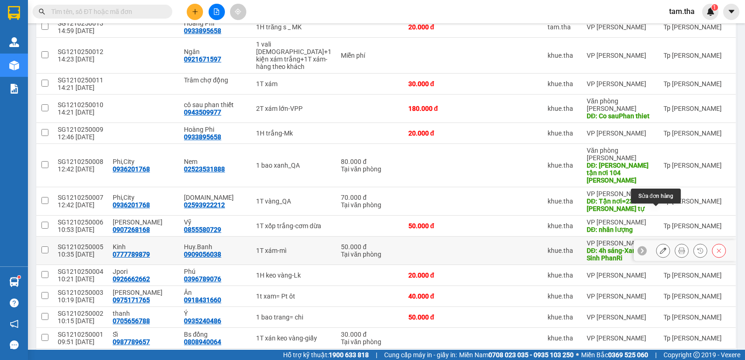
click at [659, 247] on icon at bounding box center [662, 250] width 7 height 7
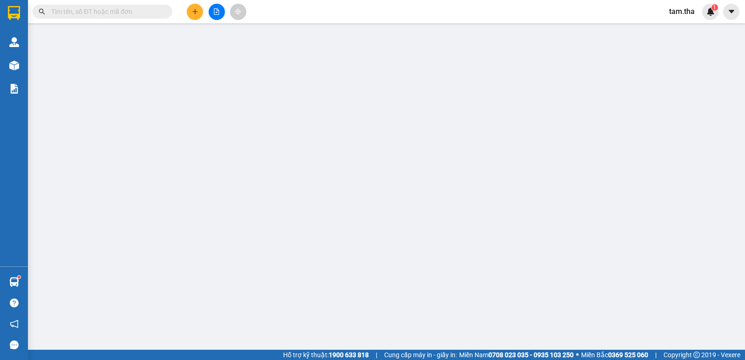
type input "0777789879"
type input "0909056038"
type input "4h sáng-Xang le Sinh PhanRi"
type input "50.000"
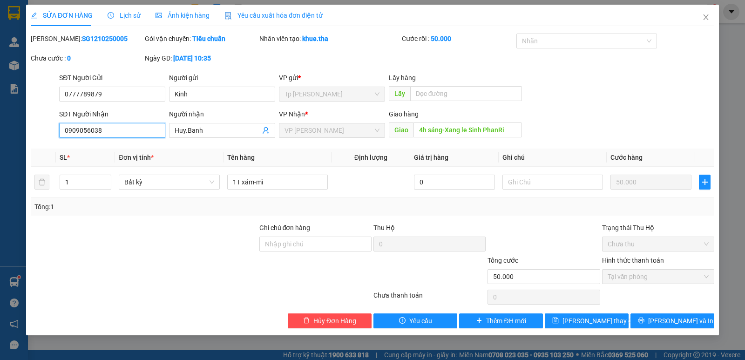
drag, startPoint x: 121, startPoint y: 130, endPoint x: 16, endPoint y: 118, distance: 104.9
click at [16, 118] on div "SỬA ĐƠN HÀNG Lịch sử Ảnh kiện hàng Yêu cầu xuất hóa đơn điện tử Total Paid Fee …" at bounding box center [372, 180] width 745 height 360
click at [419, 133] on input "4h sáng-Xang le Sinh PhanRi" at bounding box center [467, 129] width 109 height 15
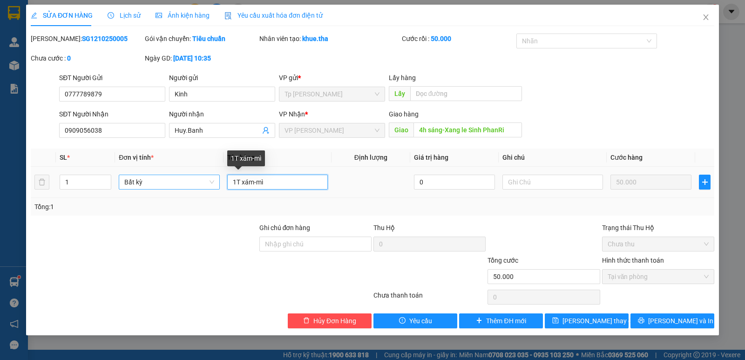
drag, startPoint x: 280, startPoint y: 183, endPoint x: 218, endPoint y: 184, distance: 61.9
click at [218, 184] on tr "1 Bất kỳ 1T xám-mì 0 50.000" at bounding box center [372, 182] width 683 height 31
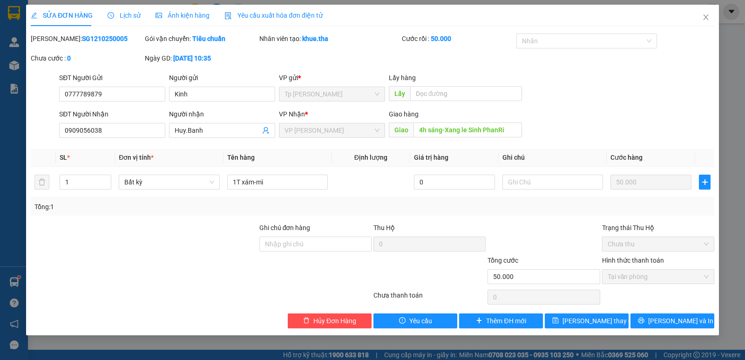
click at [82, 35] on b "SG1210250005" at bounding box center [105, 38] width 46 height 7
copy b "SG1210250005"
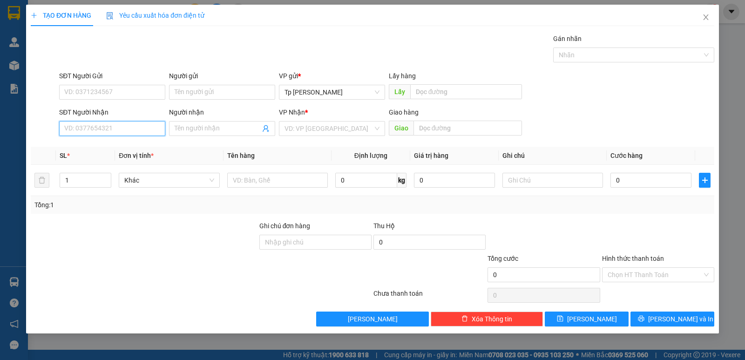
click at [101, 131] on input "SĐT Người Nhận" at bounding box center [112, 128] width 106 height 15
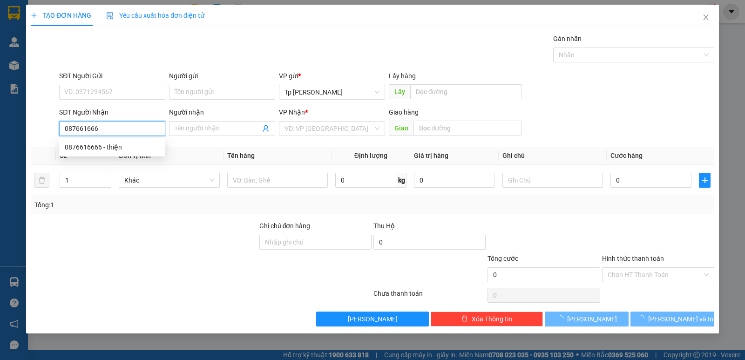
type input "0876616666"
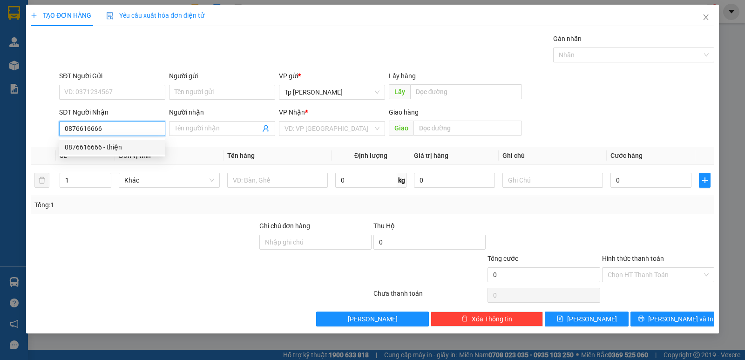
click at [128, 140] on div "0876616666 - thiện" at bounding box center [112, 147] width 106 height 15
type input "thiện"
type input "nhận lượng"
type input "0876616666"
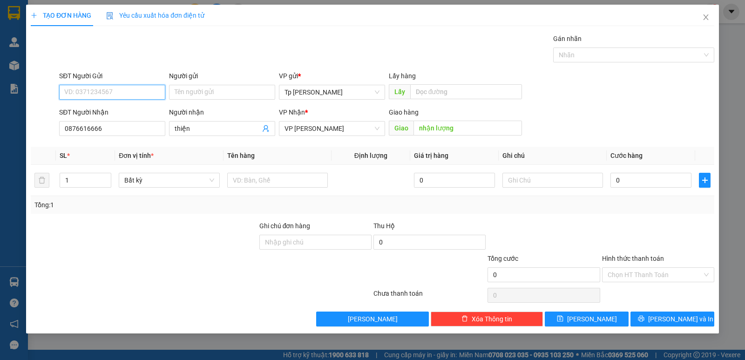
click at [149, 93] on input "SĐT Người Gửi" at bounding box center [112, 92] width 106 height 15
drag, startPoint x: 107, startPoint y: 107, endPoint x: 204, endPoint y: 138, distance: 101.4
click at [108, 109] on div "0368229753 - nhân" at bounding box center [112, 111] width 95 height 10
type input "0368229753"
type input "nhân"
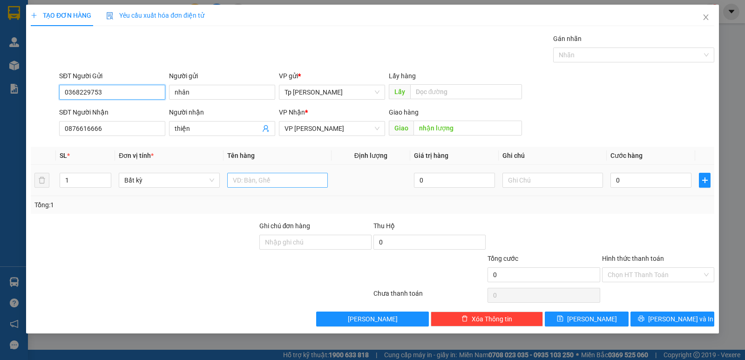
type input "0368229753"
click at [265, 176] on input "text" at bounding box center [277, 180] width 101 height 15
type input "1T xám - thuốc tây"
click at [630, 183] on input "0" at bounding box center [650, 180] width 81 height 15
type input "3"
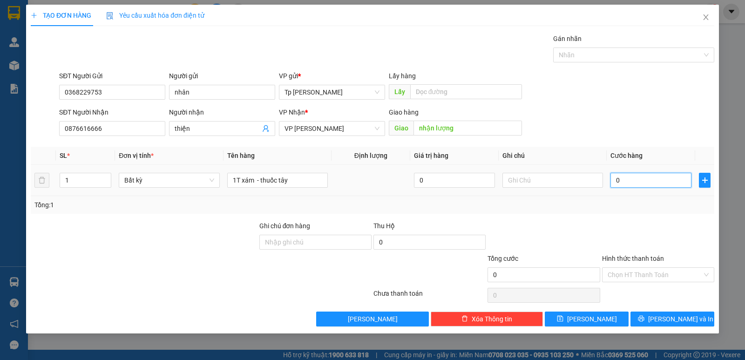
type input "3"
type input "30"
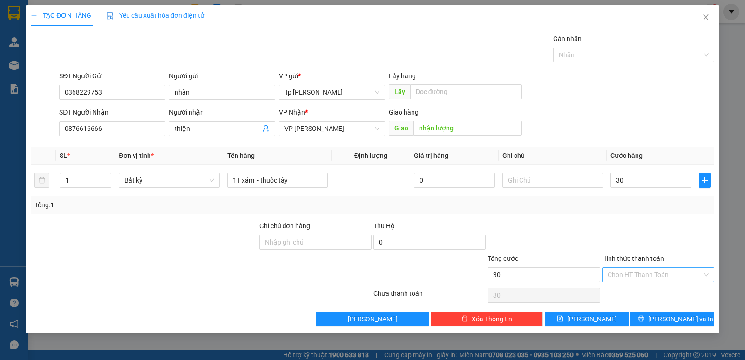
type input "30.000"
drag, startPoint x: 645, startPoint y: 268, endPoint x: 651, endPoint y: 274, distance: 8.9
click at [645, 268] on input "Hình thức thanh toán" at bounding box center [654, 275] width 94 height 14
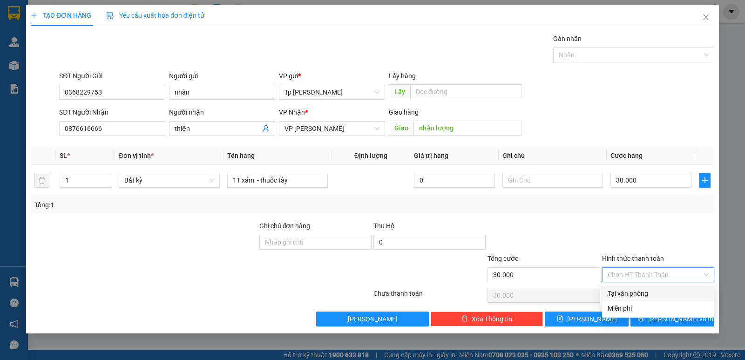
click at [651, 287] on div "Tại văn phòng" at bounding box center [658, 293] width 112 height 15
type input "0"
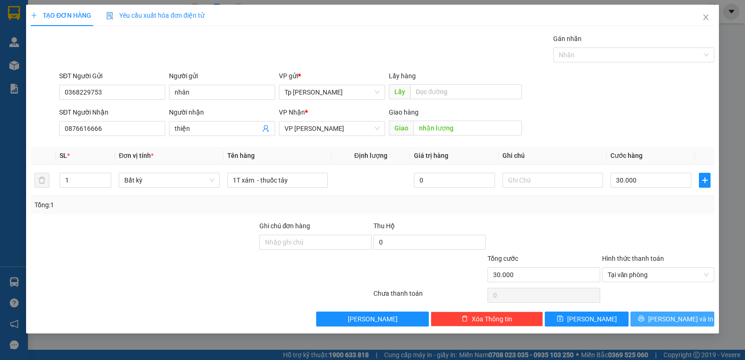
click at [665, 317] on span "[PERSON_NAME] và In" at bounding box center [680, 319] width 65 height 10
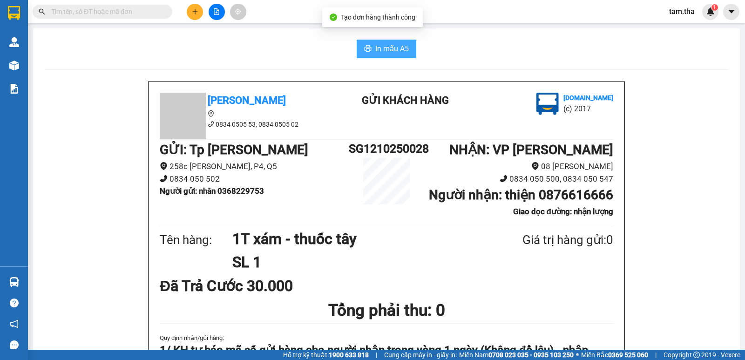
click at [384, 46] on span "In mẫu A5" at bounding box center [392, 49] width 34 height 12
click at [193, 12] on icon "plus" at bounding box center [194, 11] width 5 height 0
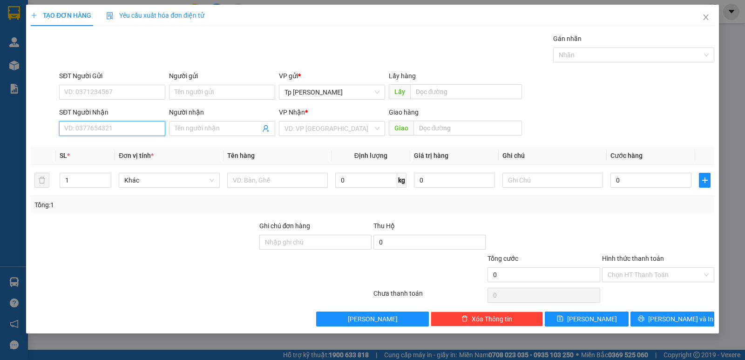
click at [137, 129] on input "SĐT Người Nhận" at bounding box center [112, 128] width 106 height 15
